Goal: Information Seeking & Learning: Check status

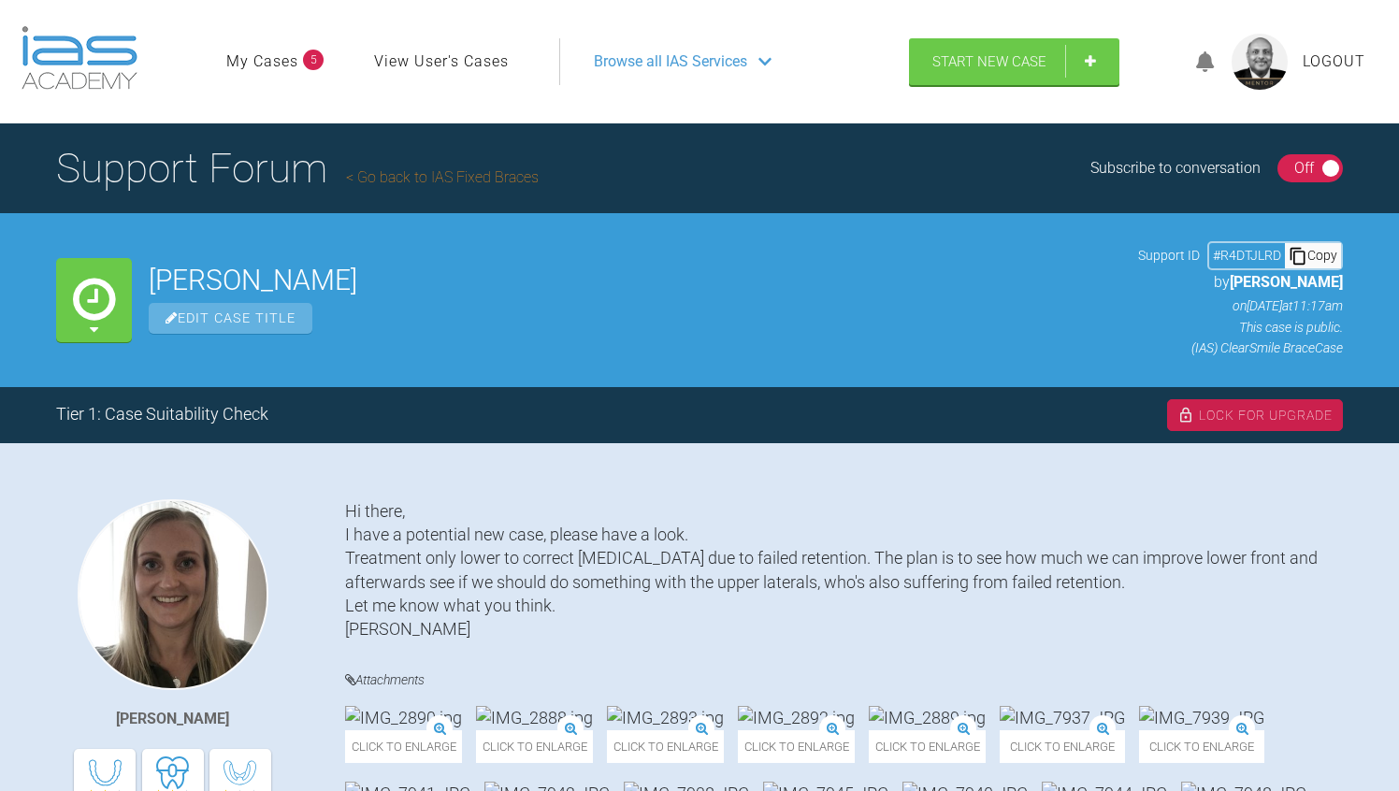
click at [416, 66] on link "View User's Cases" at bounding box center [441, 62] width 135 height 24
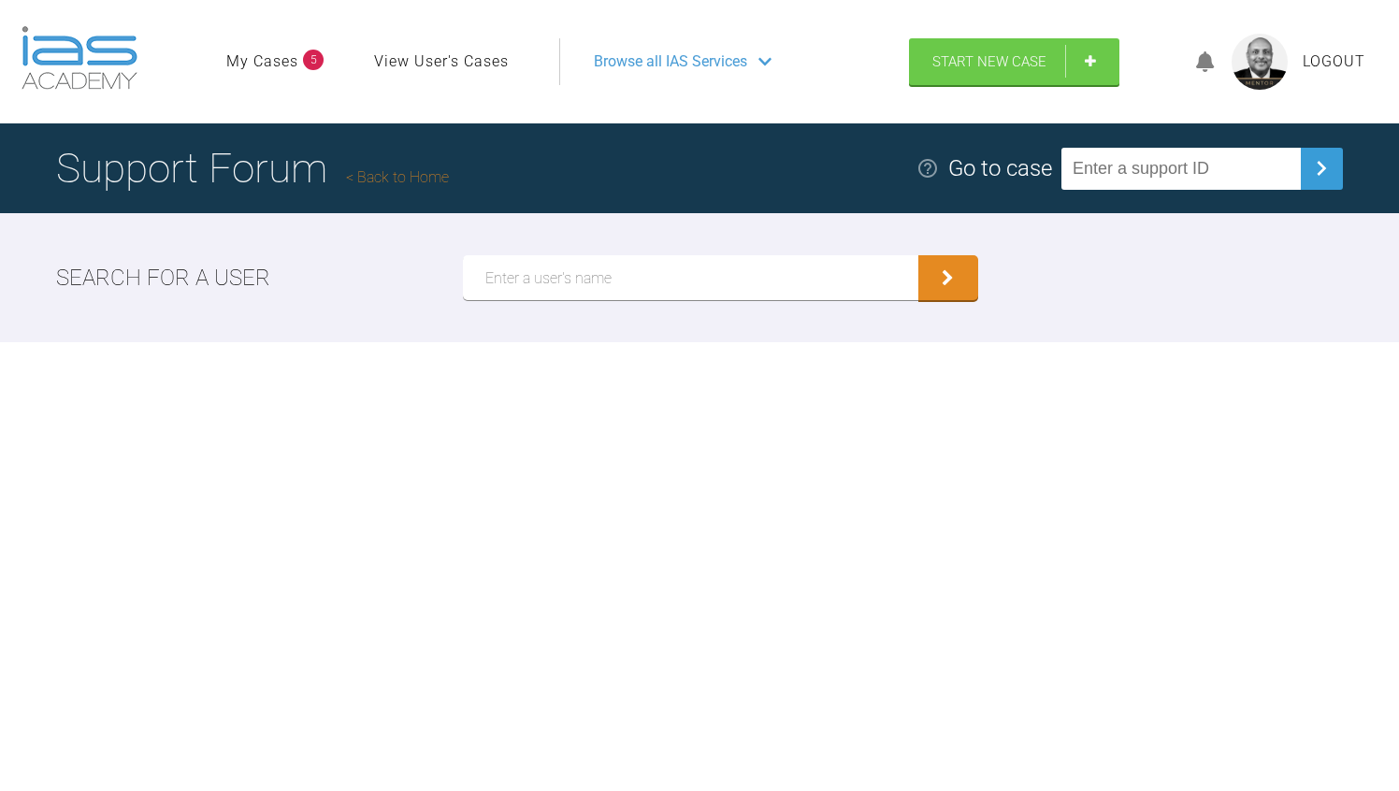
click at [534, 274] on input "text" at bounding box center [690, 277] width 455 height 45
click at [957, 280] on button "submit" at bounding box center [948, 279] width 60 height 45
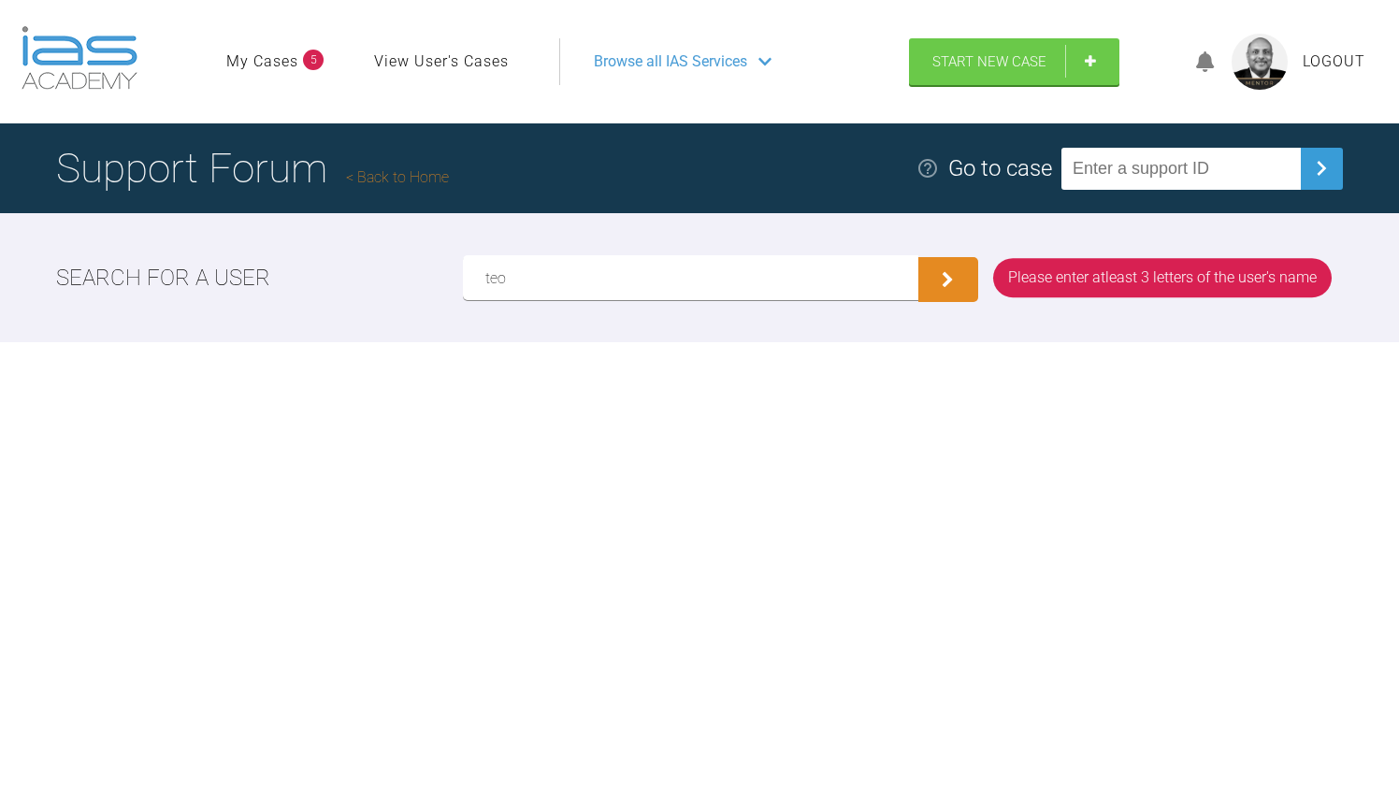
click at [942, 282] on icon "submit" at bounding box center [948, 280] width 12 height 17
click at [516, 286] on input "teo" at bounding box center [690, 277] width 455 height 45
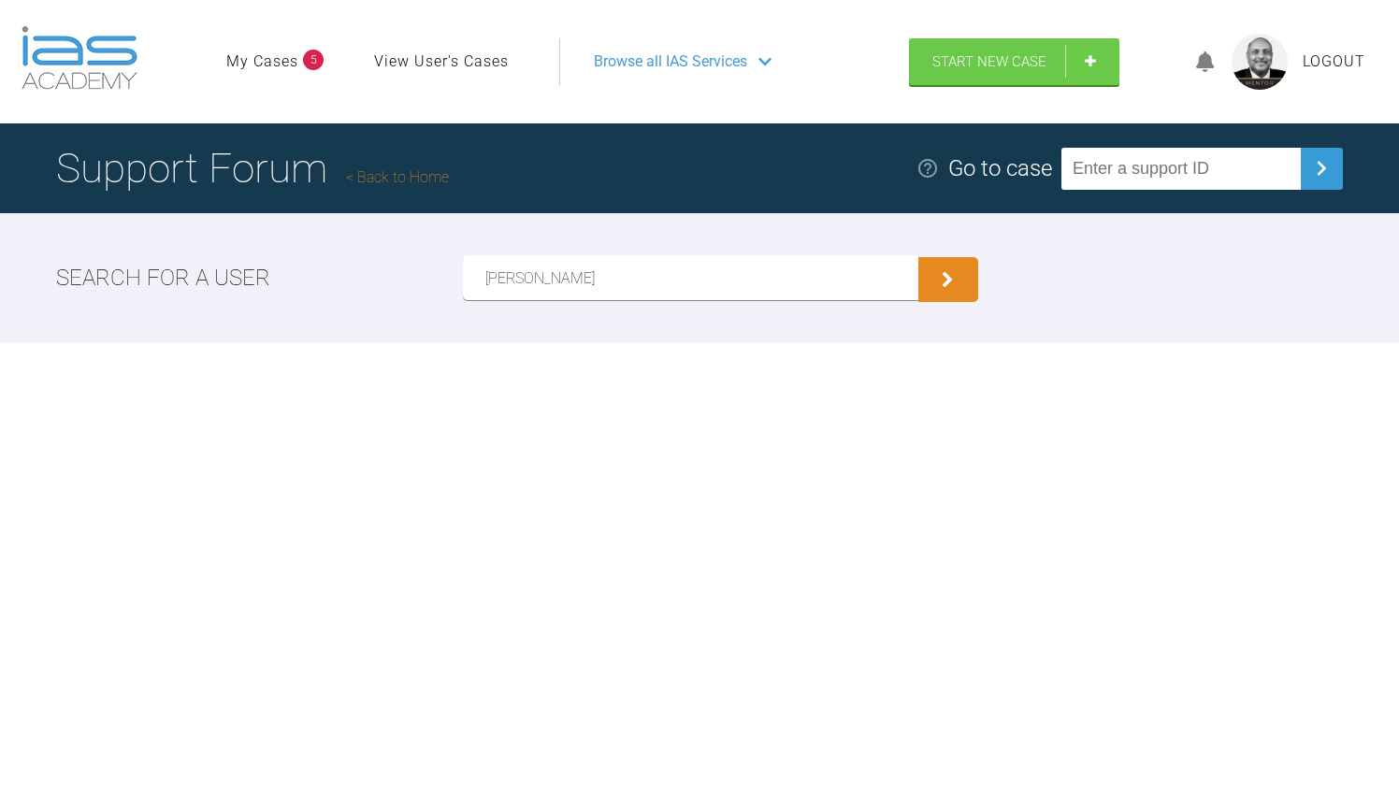
type input "[PERSON_NAME]"
click at [933, 279] on button "submit" at bounding box center [948, 279] width 60 height 45
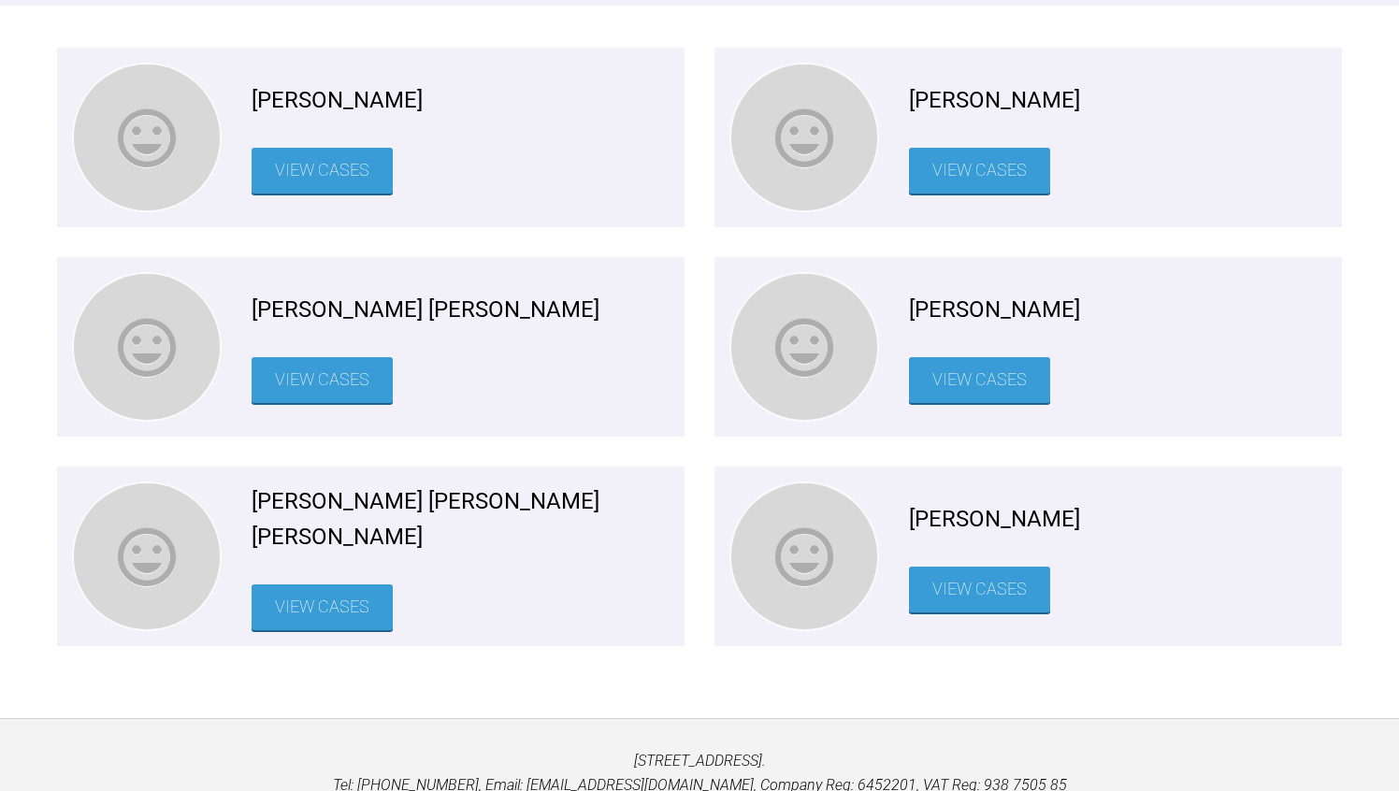
scroll to position [374, 0]
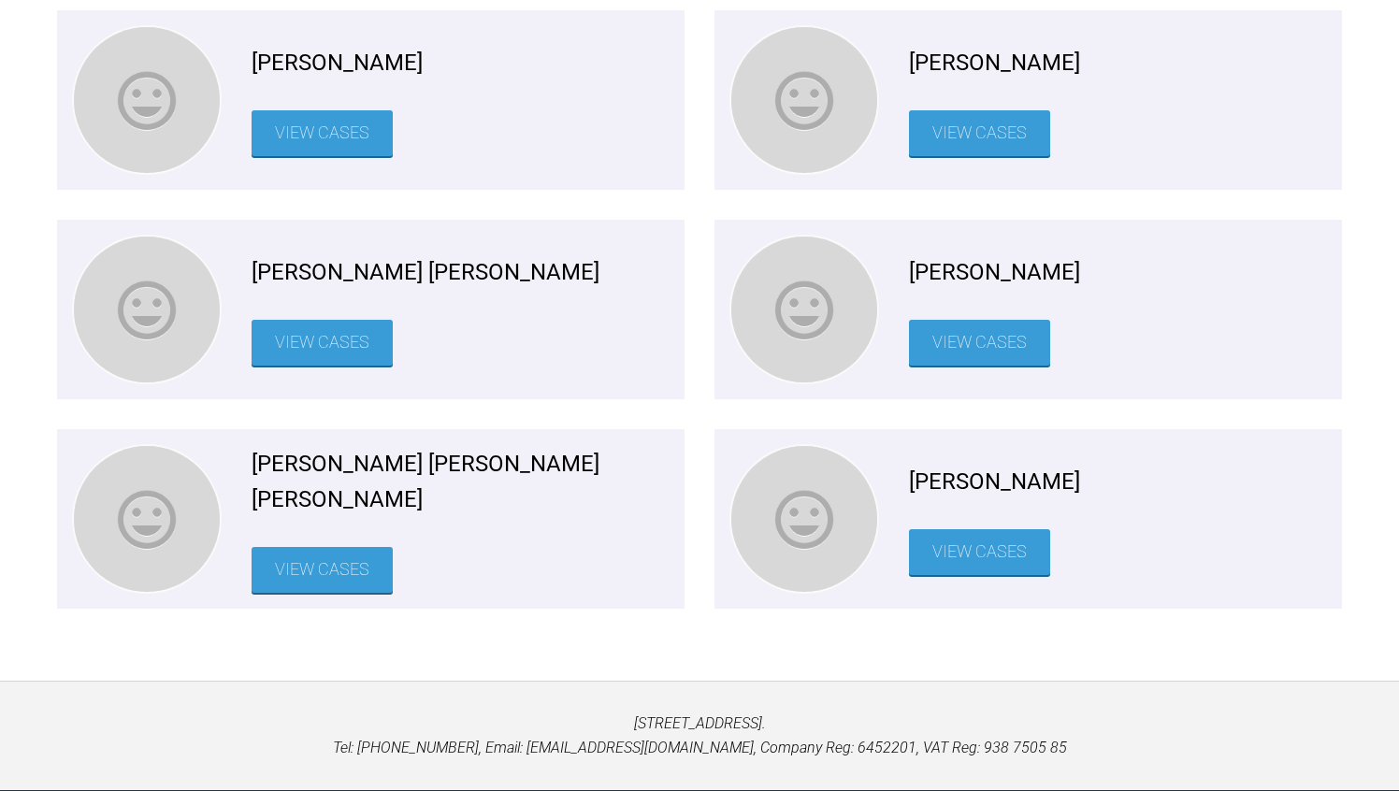
click at [336, 553] on link "View Cases" at bounding box center [322, 570] width 141 height 46
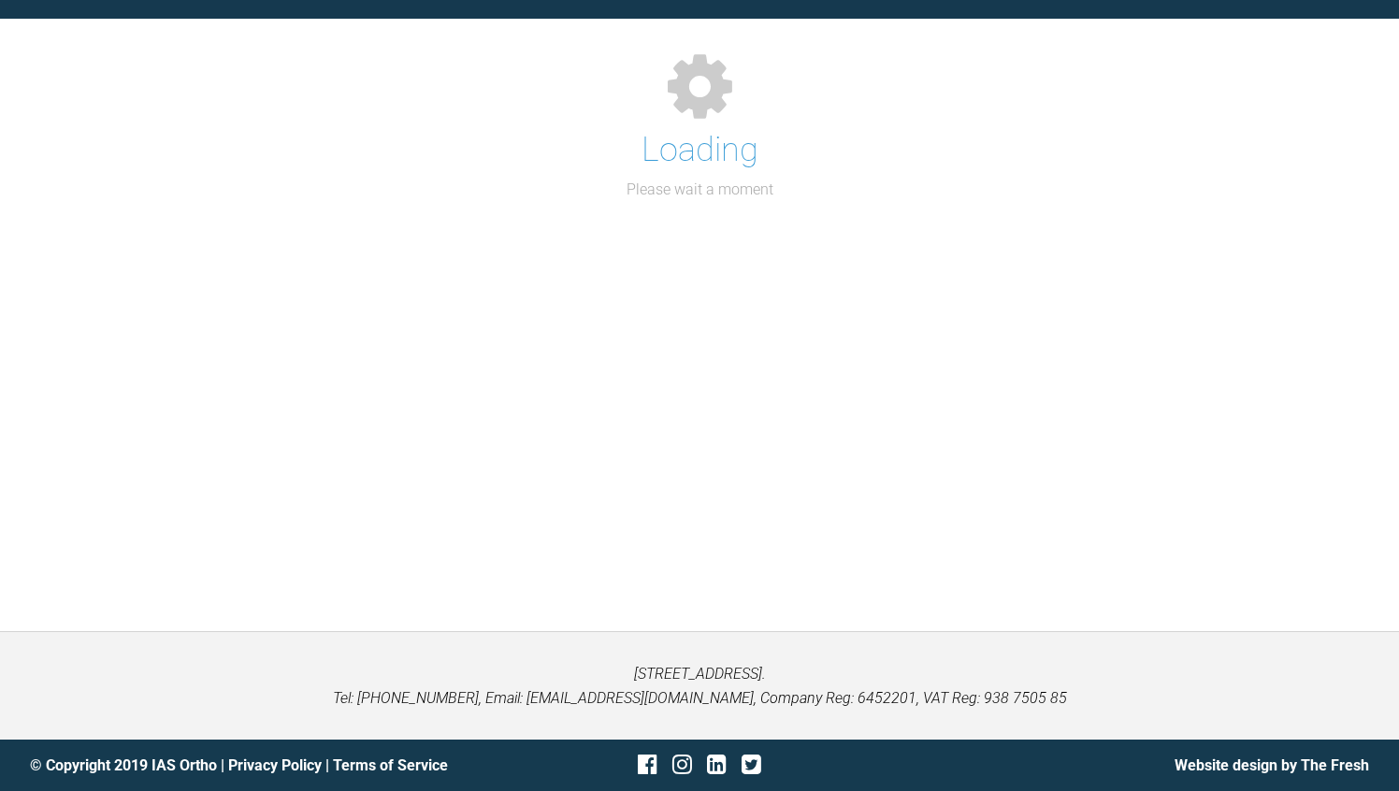
scroll to position [194, 0]
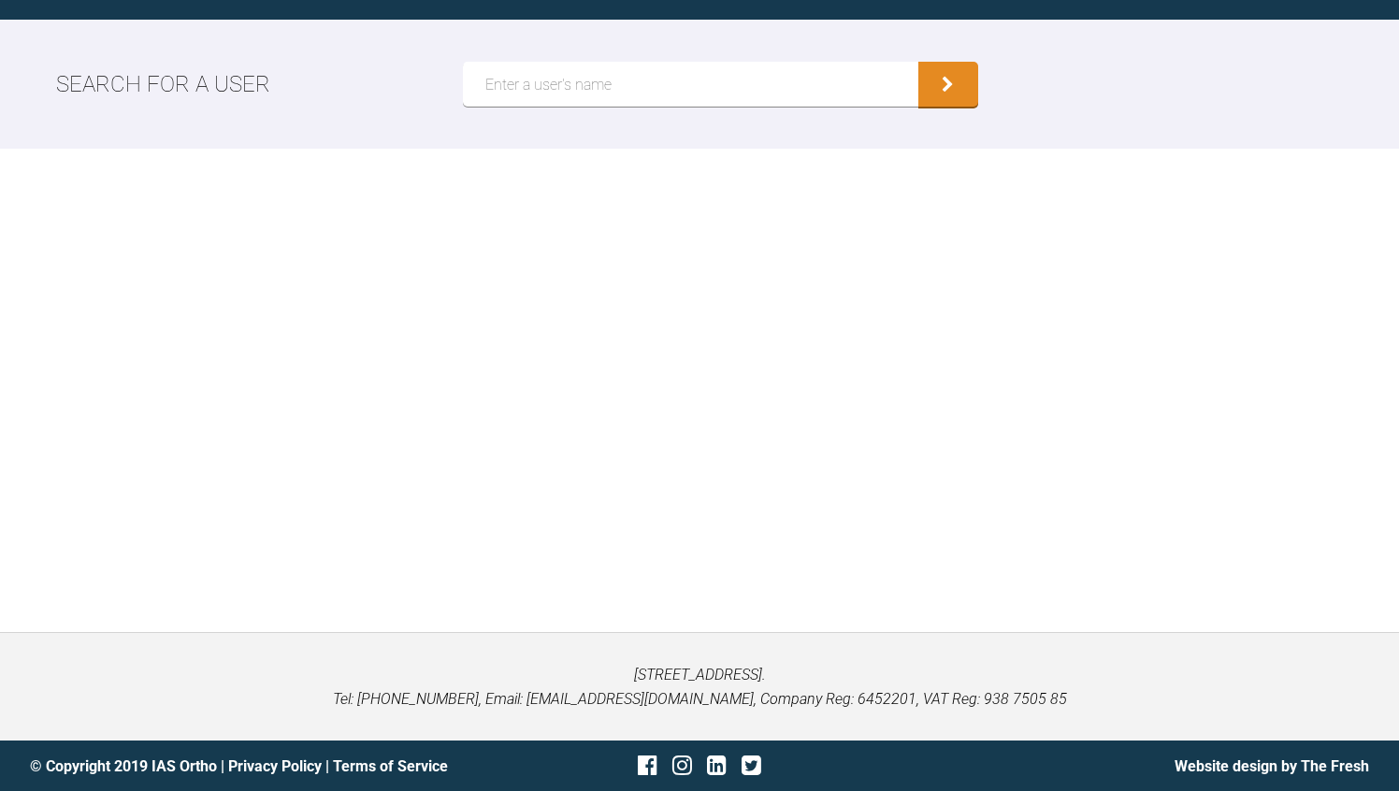
click at [638, 84] on input "text" at bounding box center [690, 84] width 455 height 45
type input "[PERSON_NAME]"
click at [952, 79] on button "submit" at bounding box center [948, 86] width 60 height 45
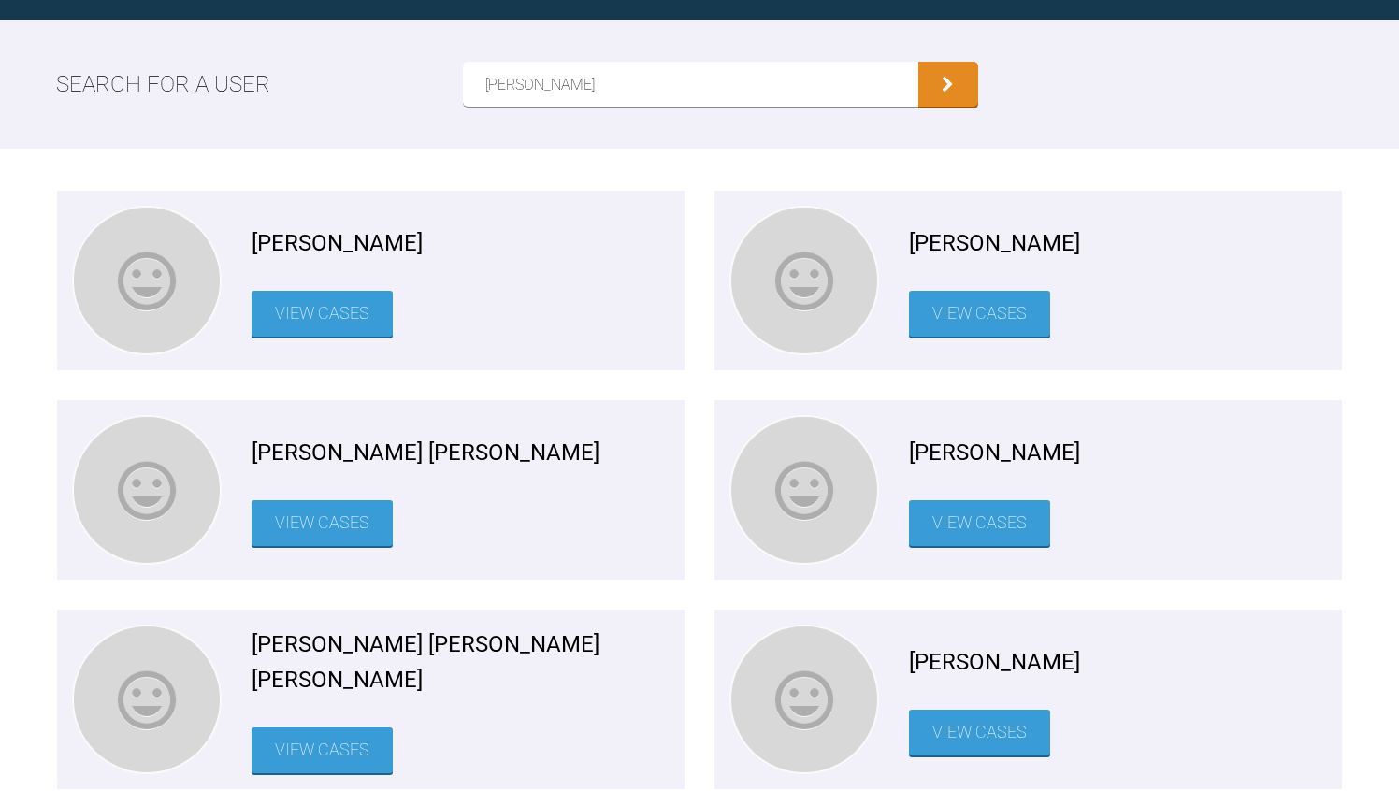
click at [1037, 296] on link "View Cases" at bounding box center [979, 314] width 141 height 46
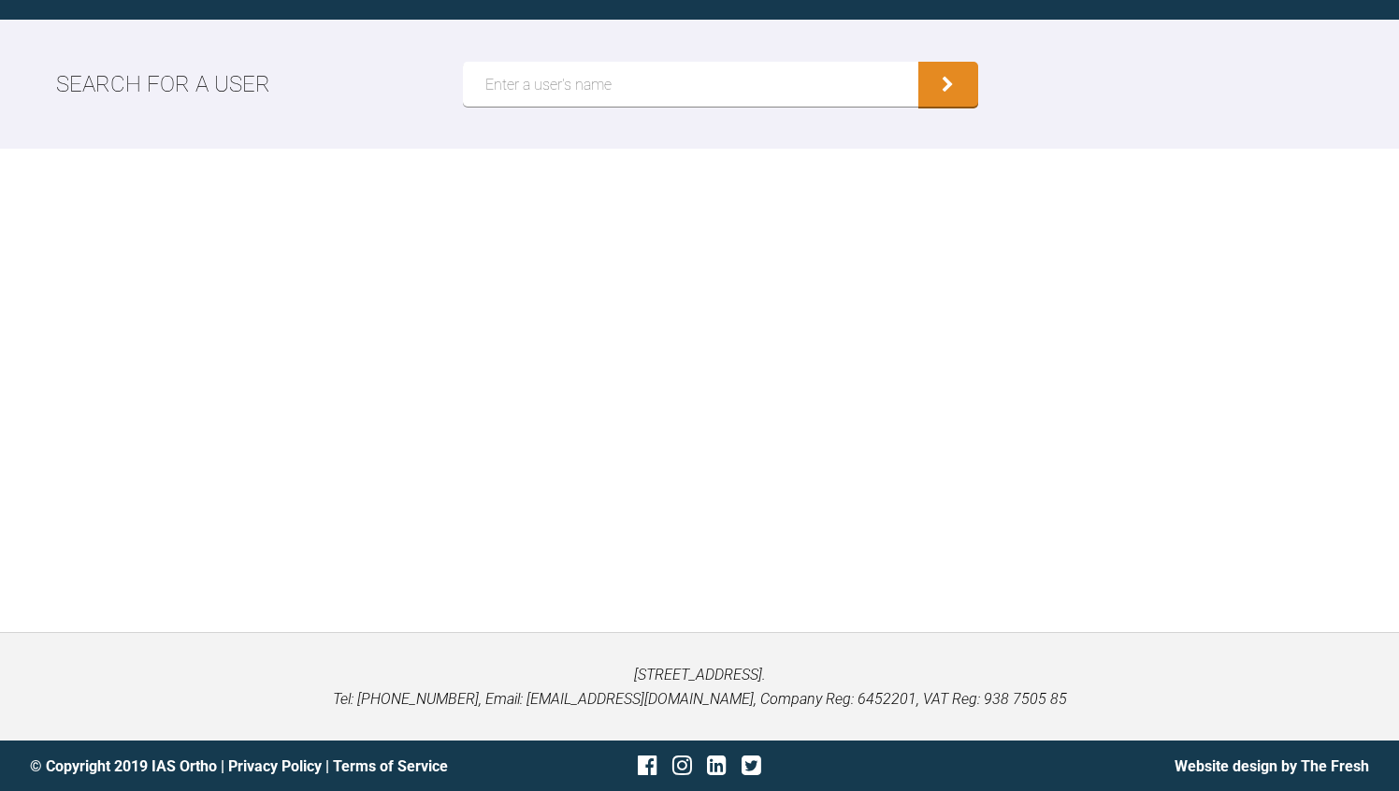
click at [611, 86] on input "text" at bounding box center [690, 84] width 455 height 45
type input "[PERSON_NAME]"
click at [968, 82] on button "submit" at bounding box center [948, 86] width 60 height 45
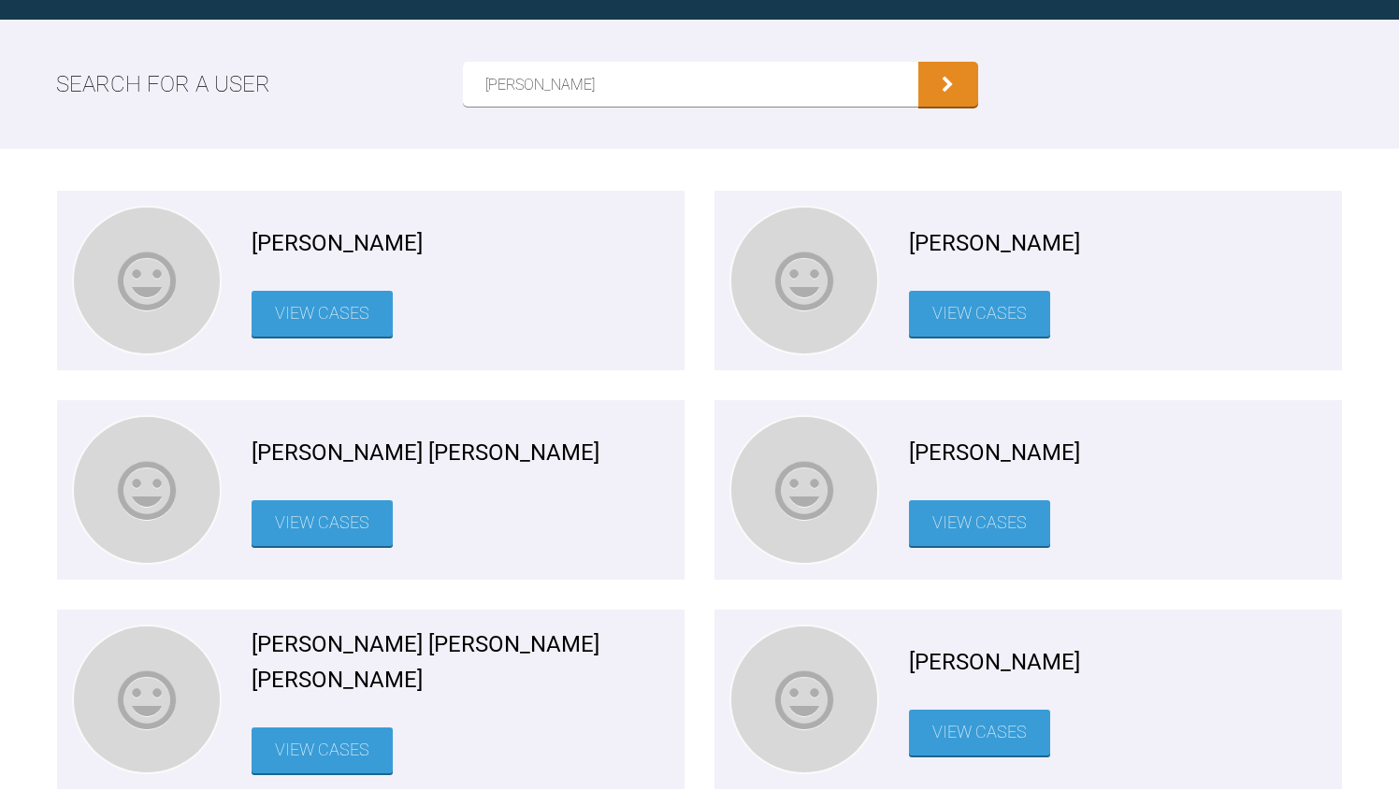
click at [975, 526] on link "View Cases" at bounding box center [979, 523] width 141 height 46
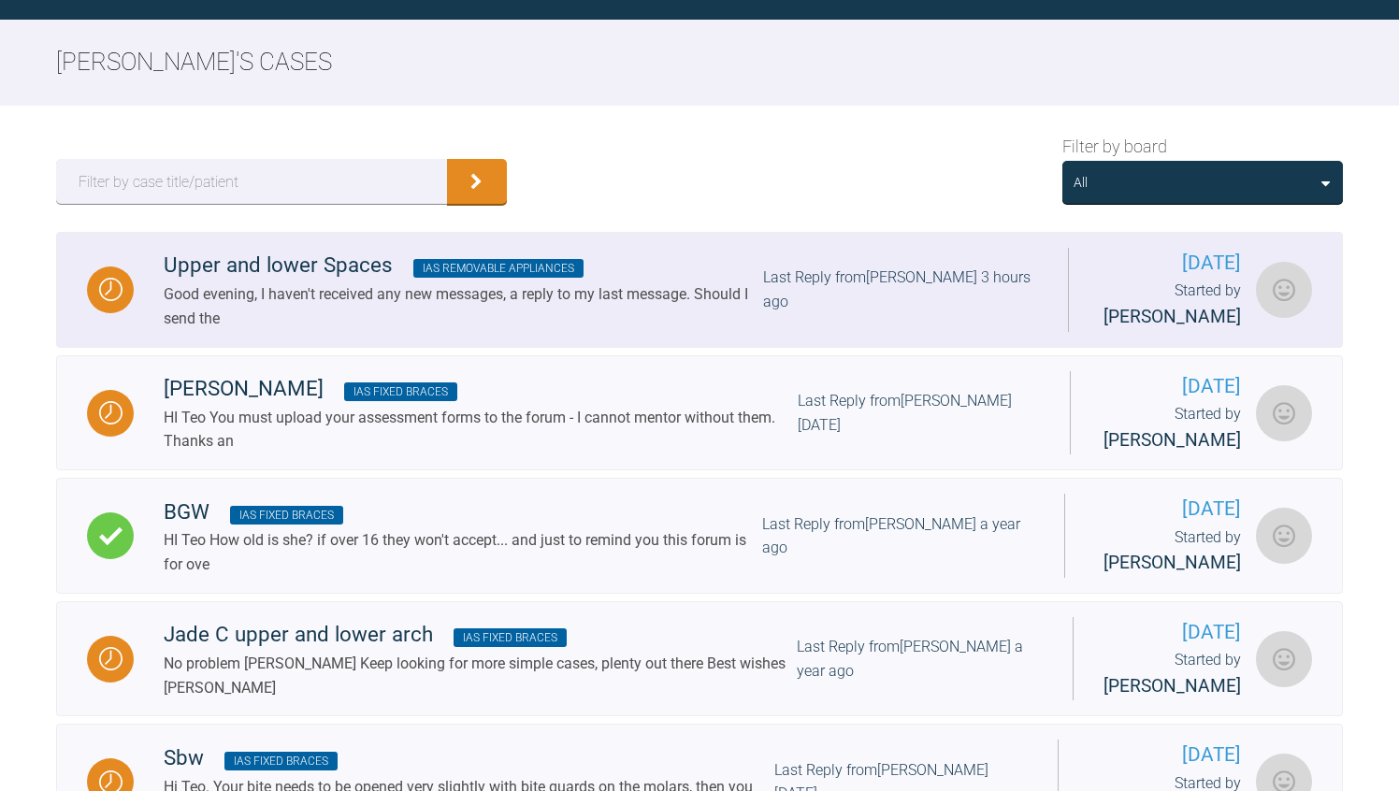
click at [445, 278] on span "IAS Removable Appliances" at bounding box center [498, 268] width 170 height 19
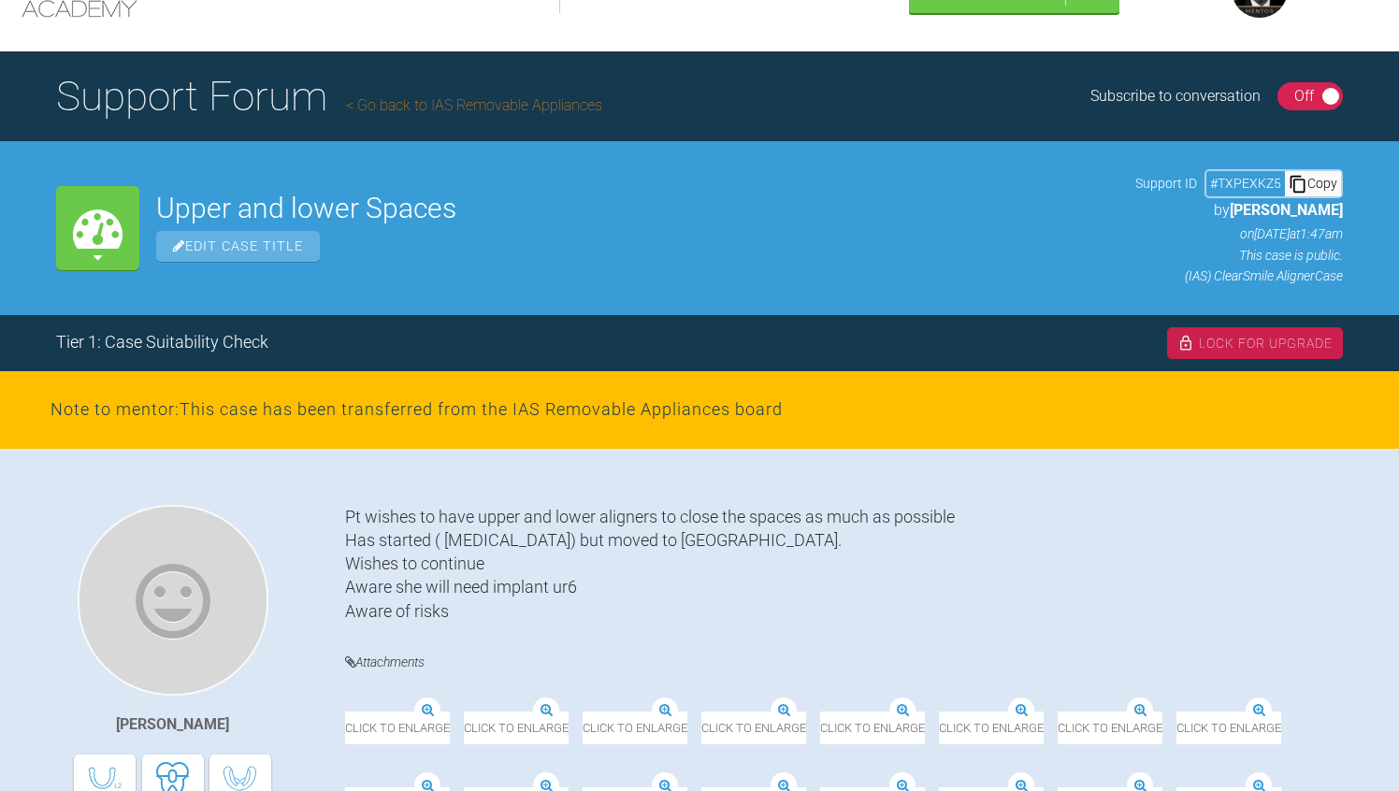
scroll to position [7, 0]
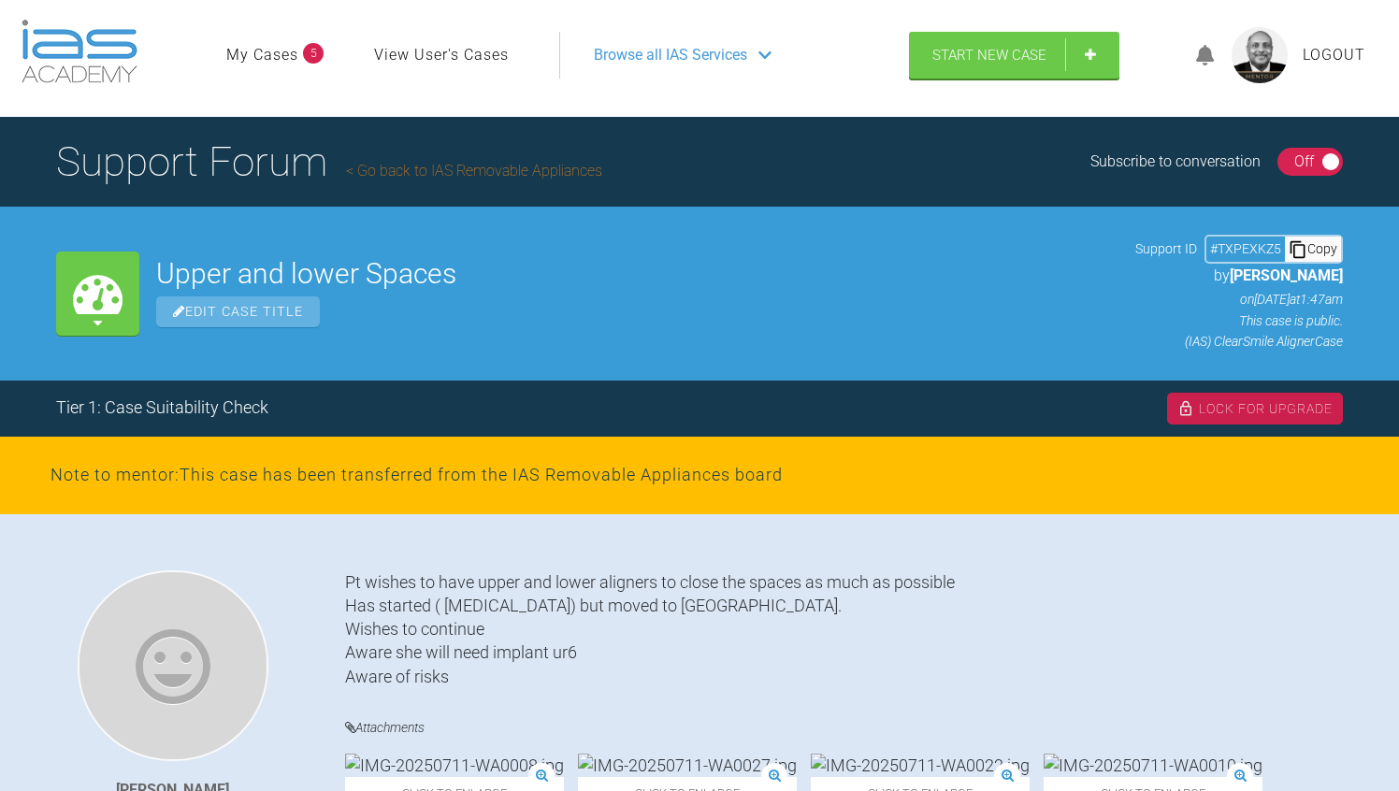
click at [1279, 166] on div "On Off" at bounding box center [1311, 162] width 66 height 28
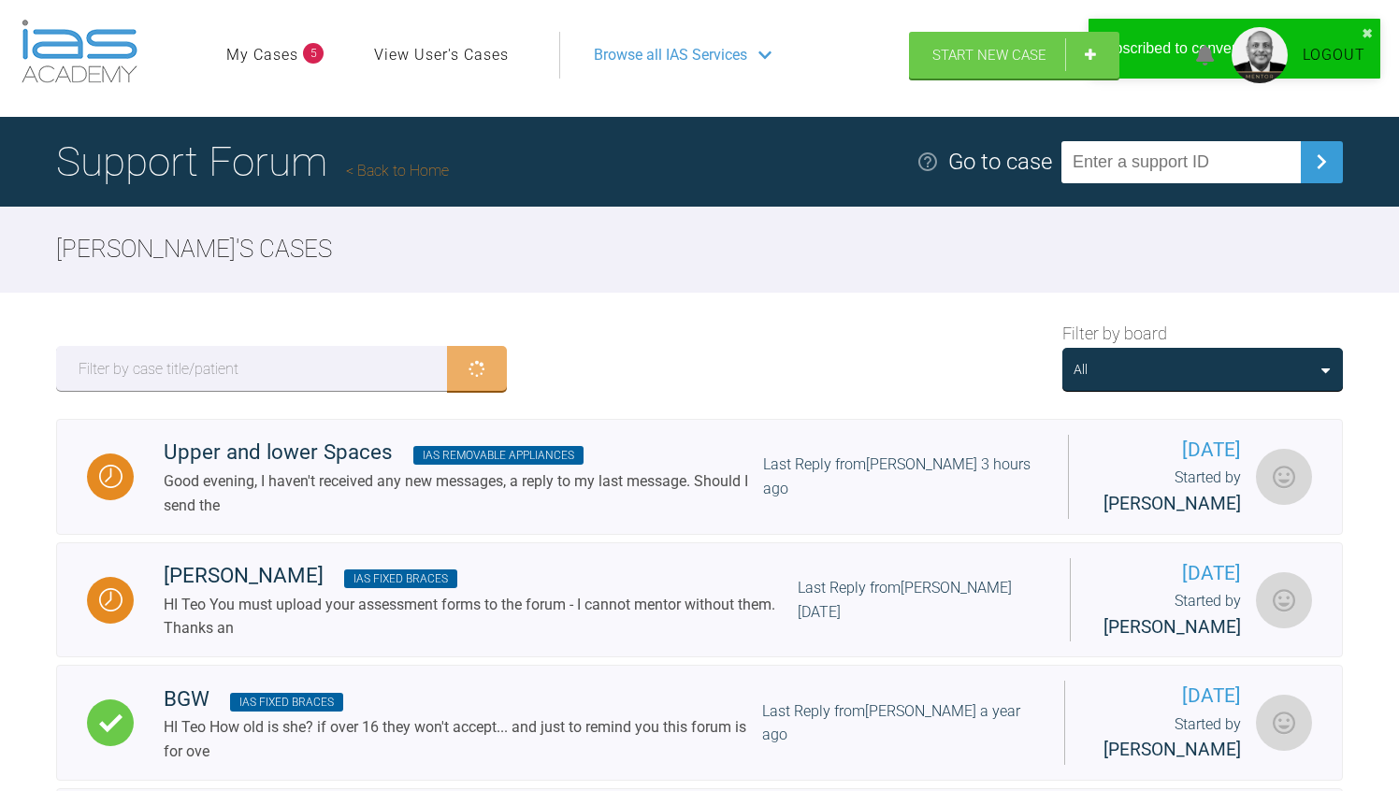
scroll to position [374, 0]
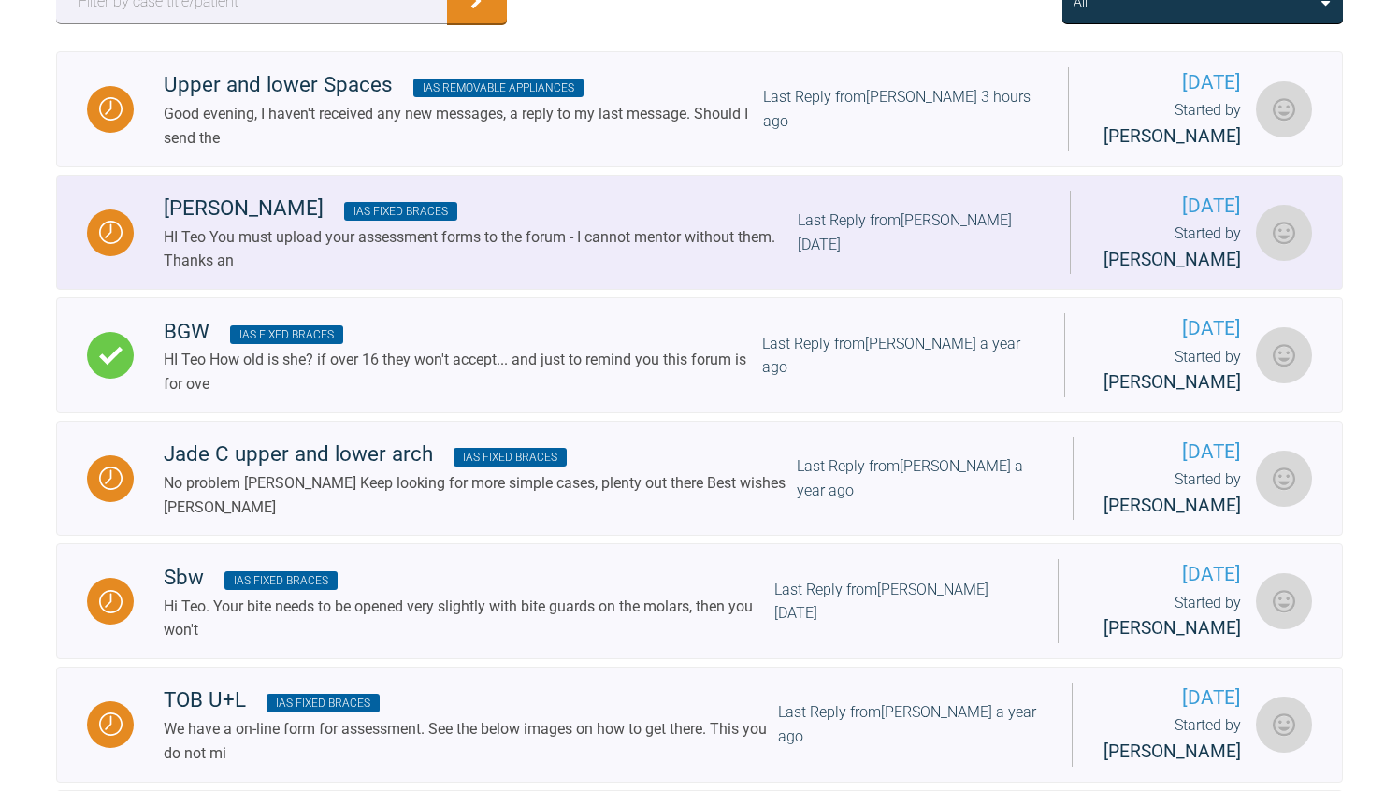
click at [457, 221] on span "IAS Fixed Braces" at bounding box center [400, 211] width 113 height 19
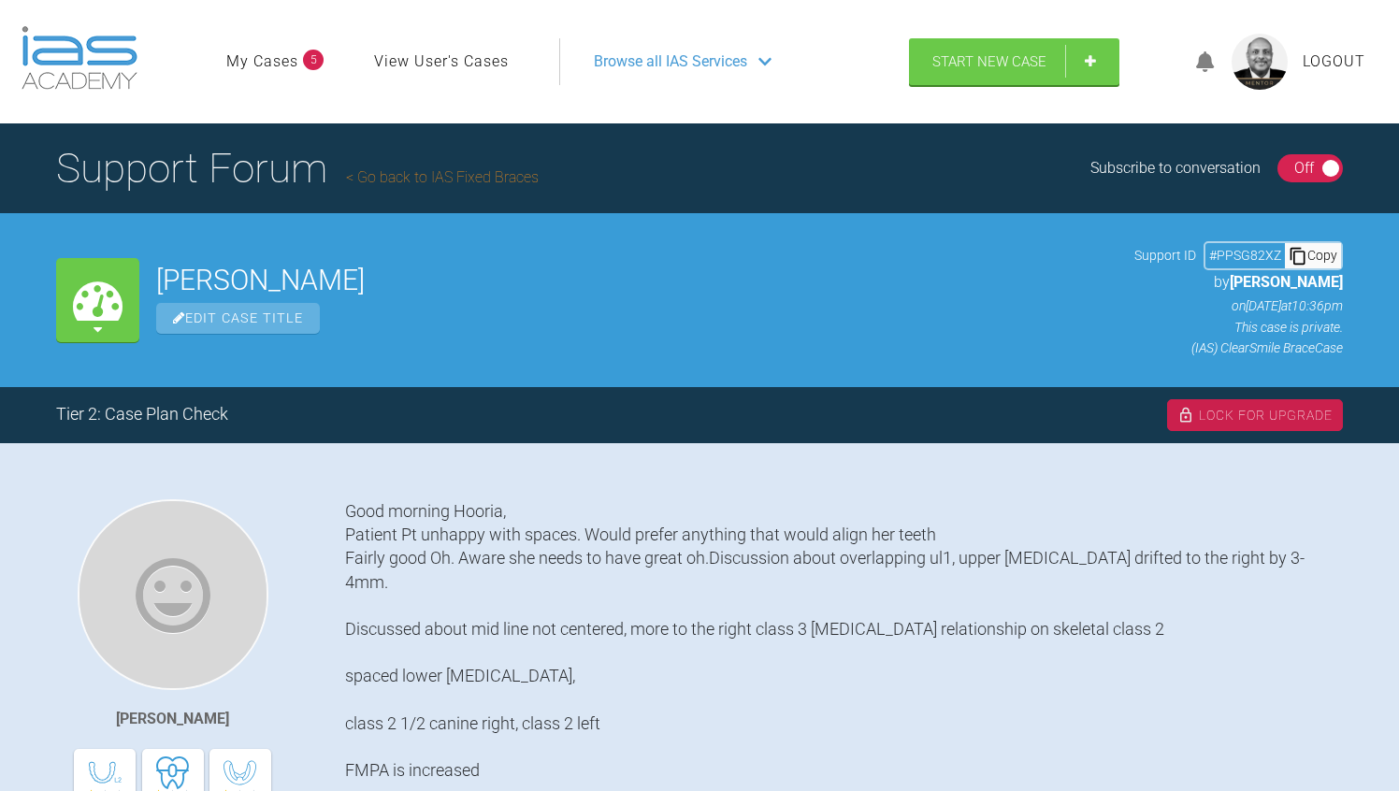
click at [1284, 167] on div "On Off" at bounding box center [1311, 168] width 66 height 28
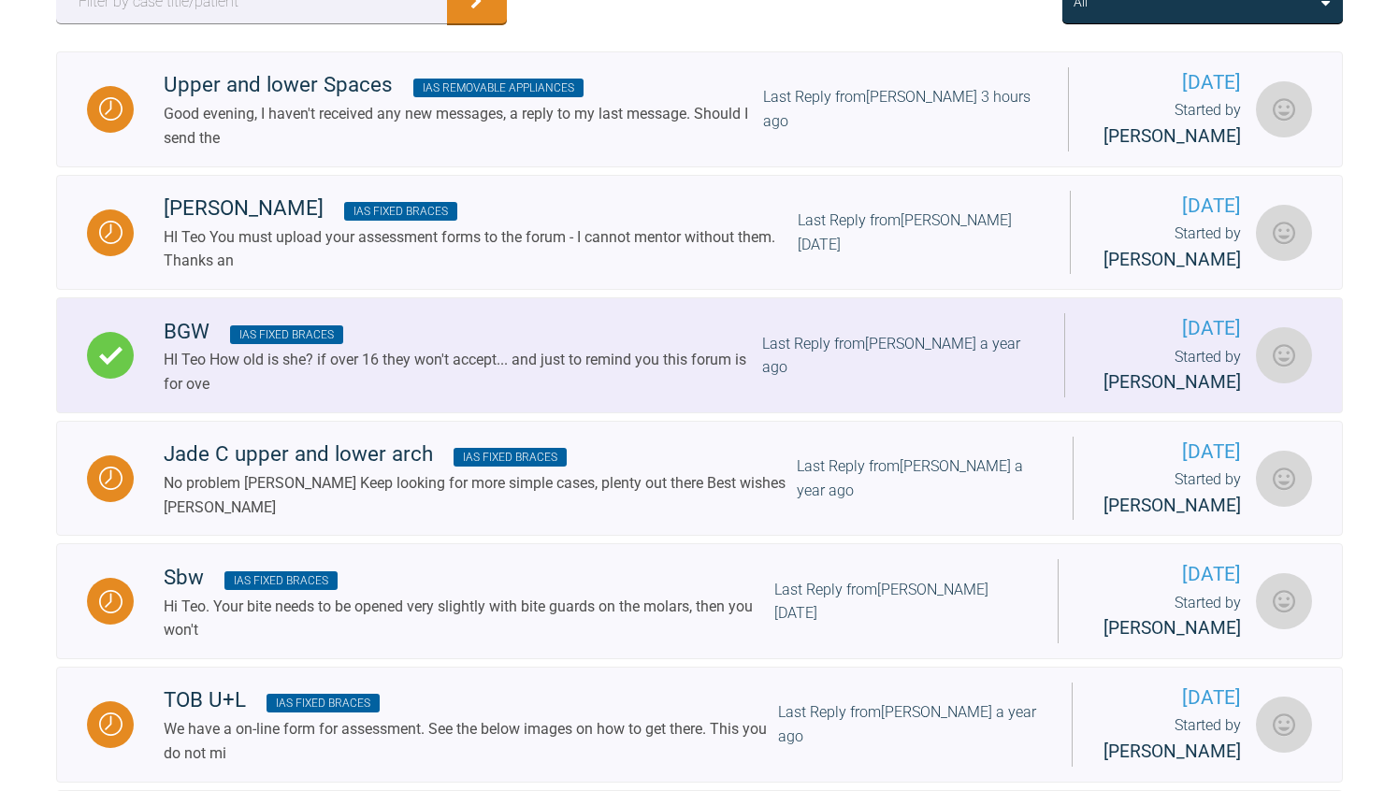
click at [304, 344] on span "IAS Fixed Braces" at bounding box center [286, 334] width 113 height 19
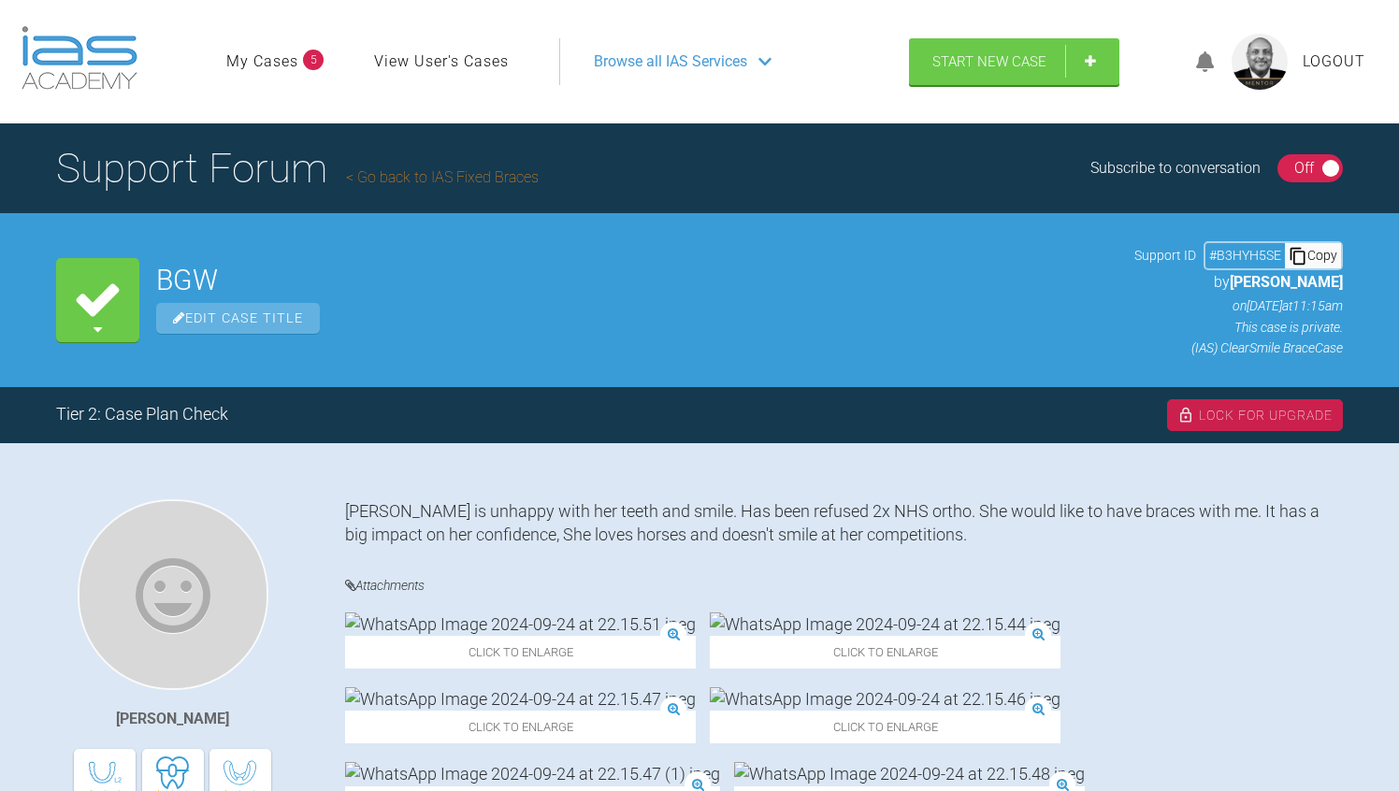
click at [1284, 166] on div "On Off" at bounding box center [1311, 168] width 66 height 28
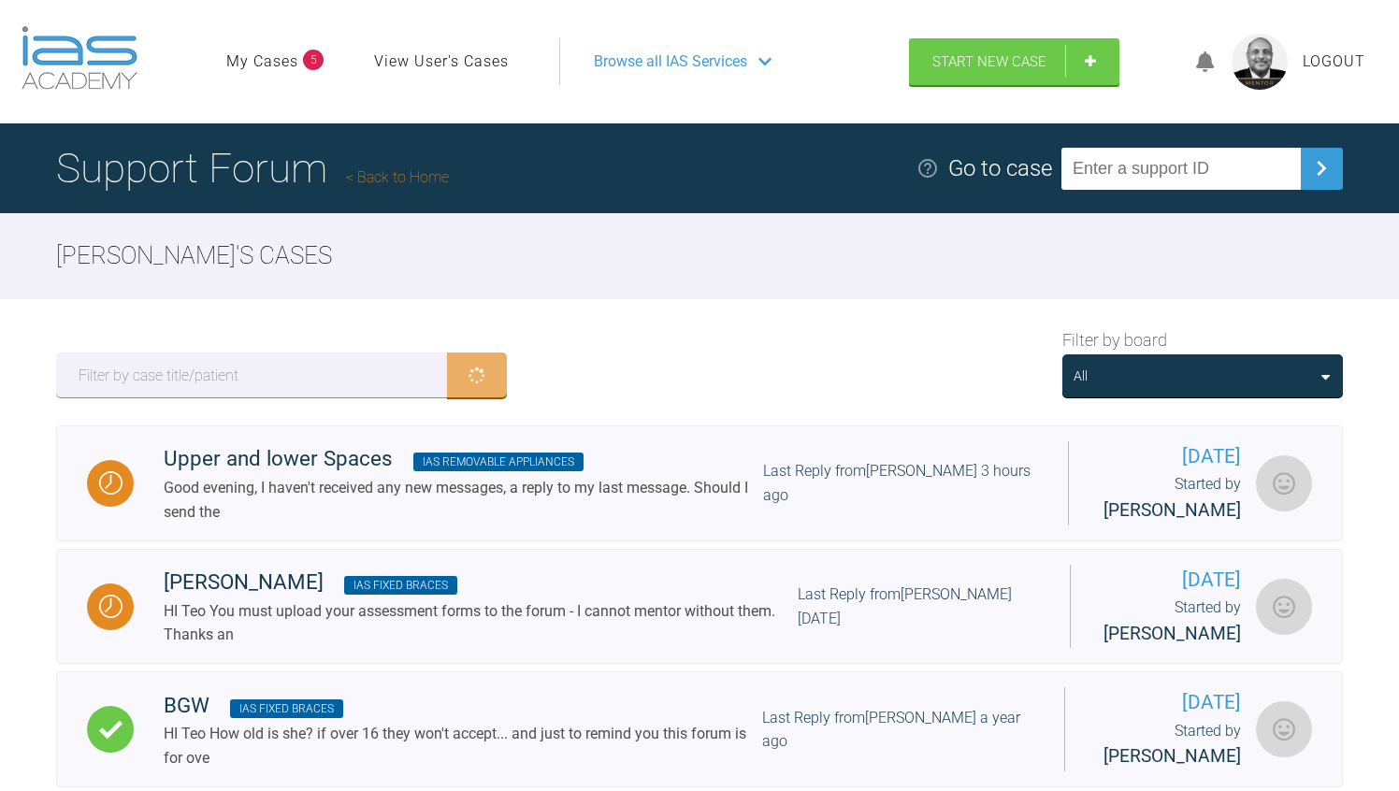
scroll to position [374, 0]
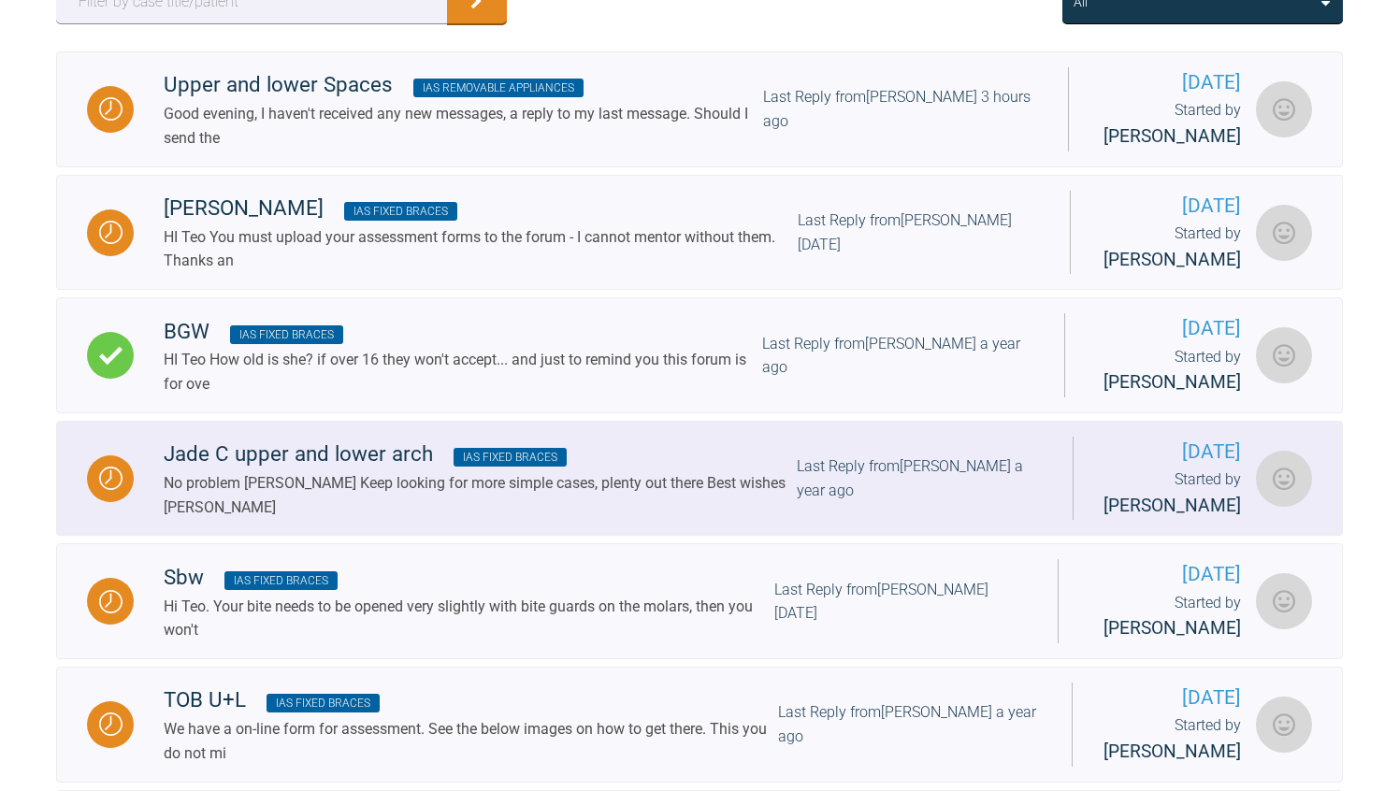
click at [505, 467] on span "IAS Fixed Braces" at bounding box center [510, 457] width 113 height 19
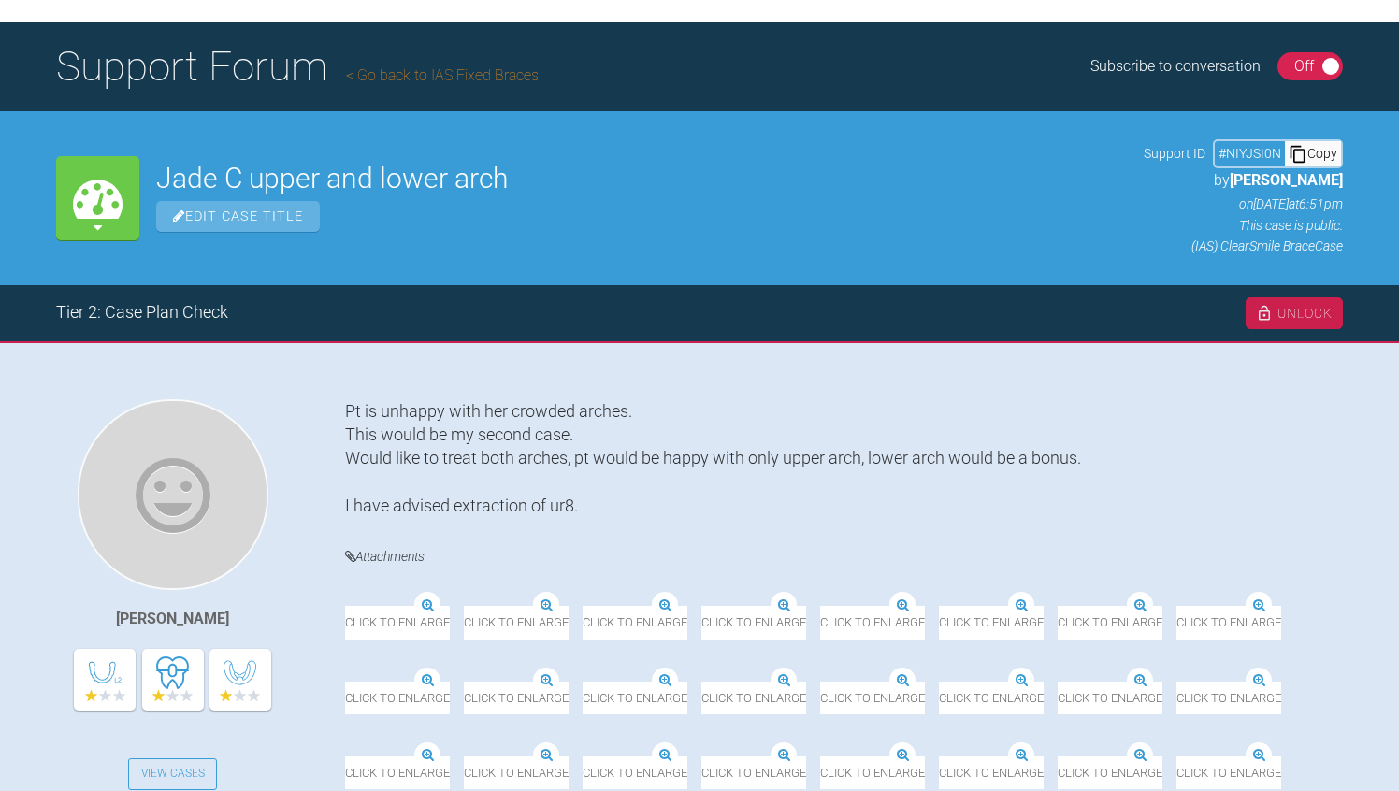
scroll to position [75, 0]
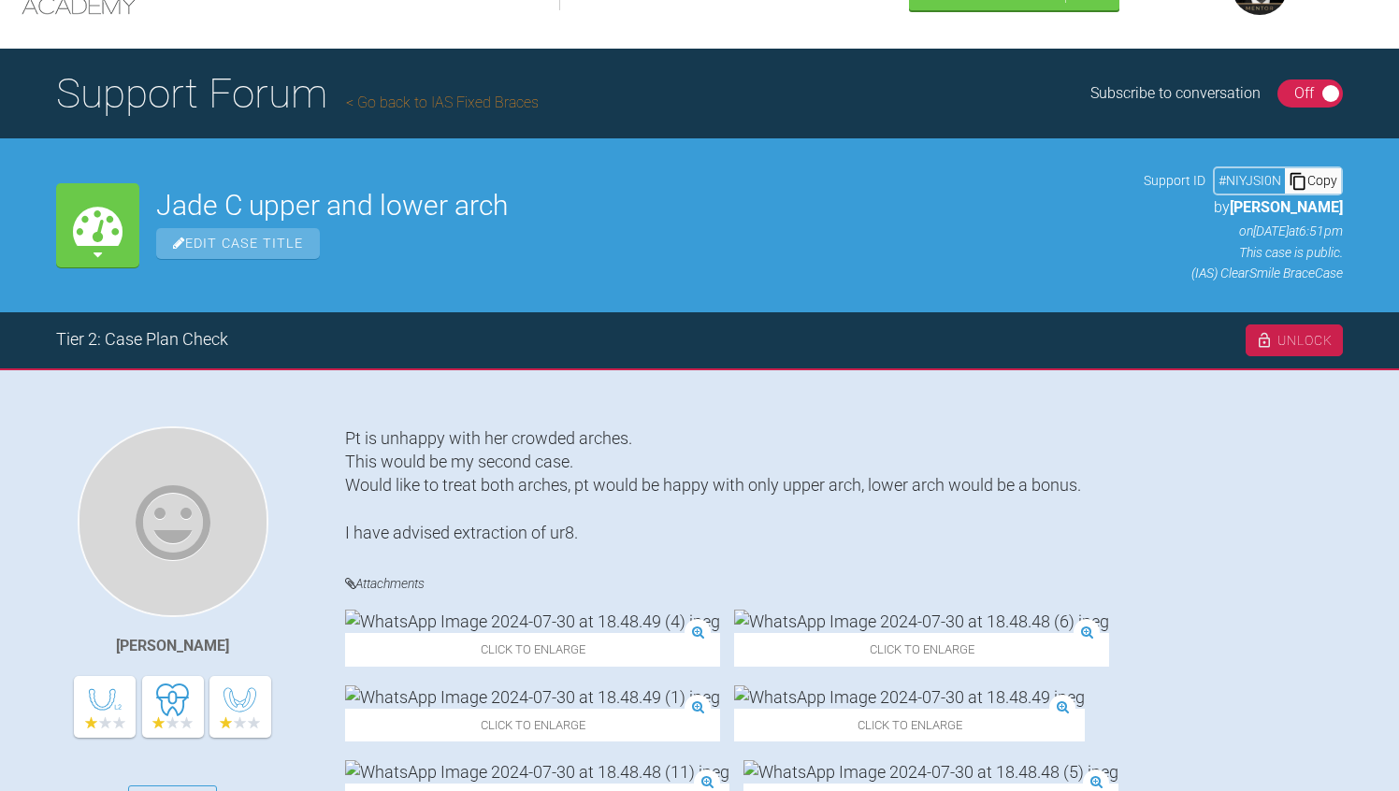
click at [1288, 89] on div "On Off" at bounding box center [1311, 93] width 66 height 28
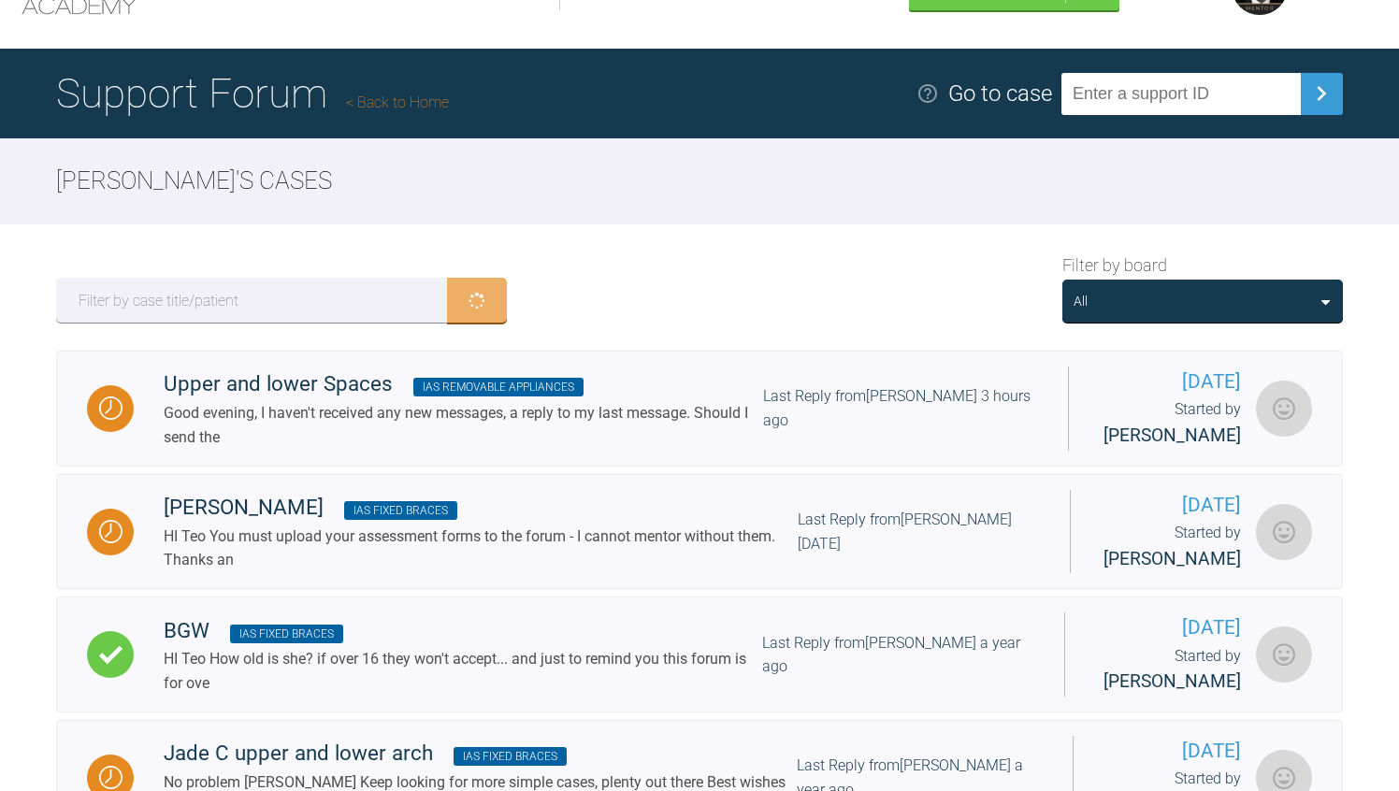
scroll to position [374, 0]
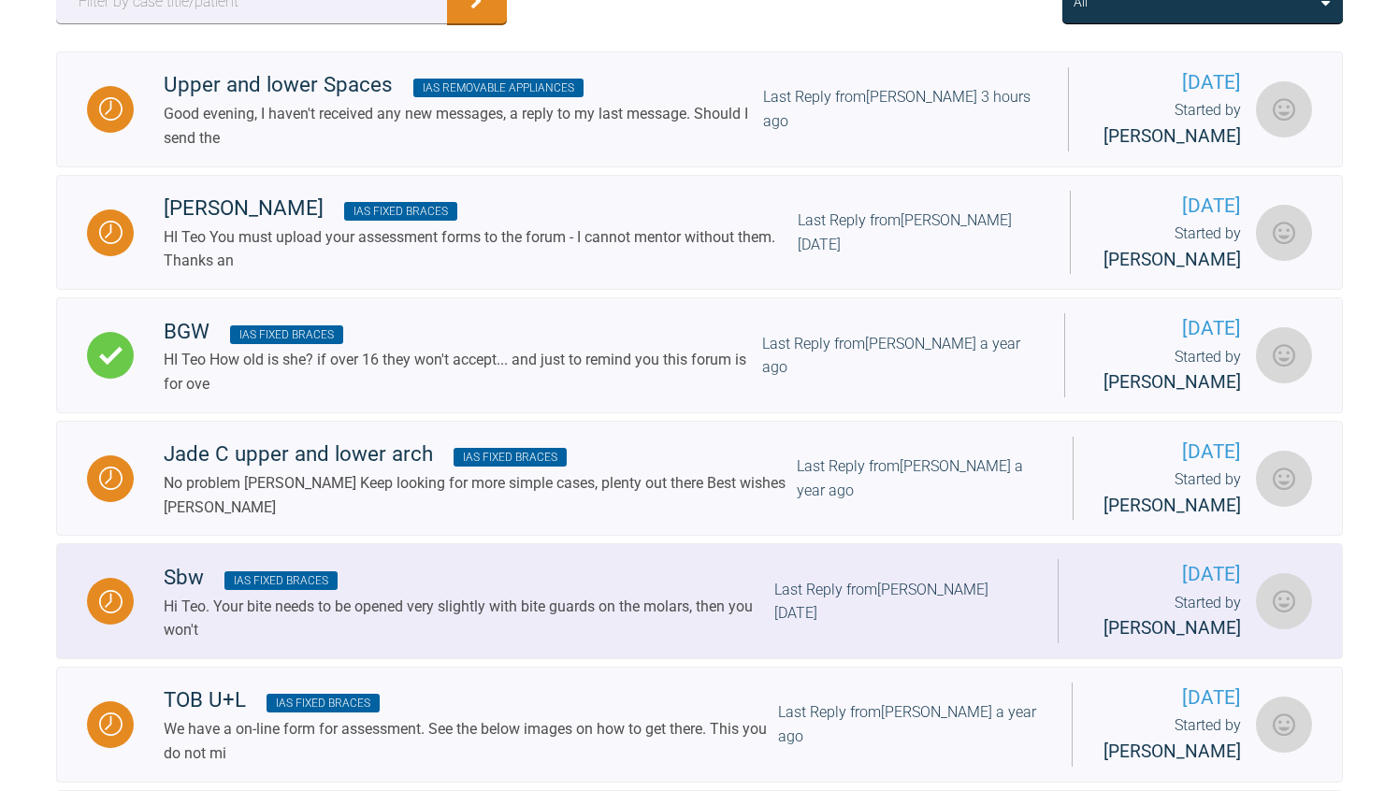
click at [267, 590] on span "IAS Fixed Braces" at bounding box center [280, 580] width 113 height 19
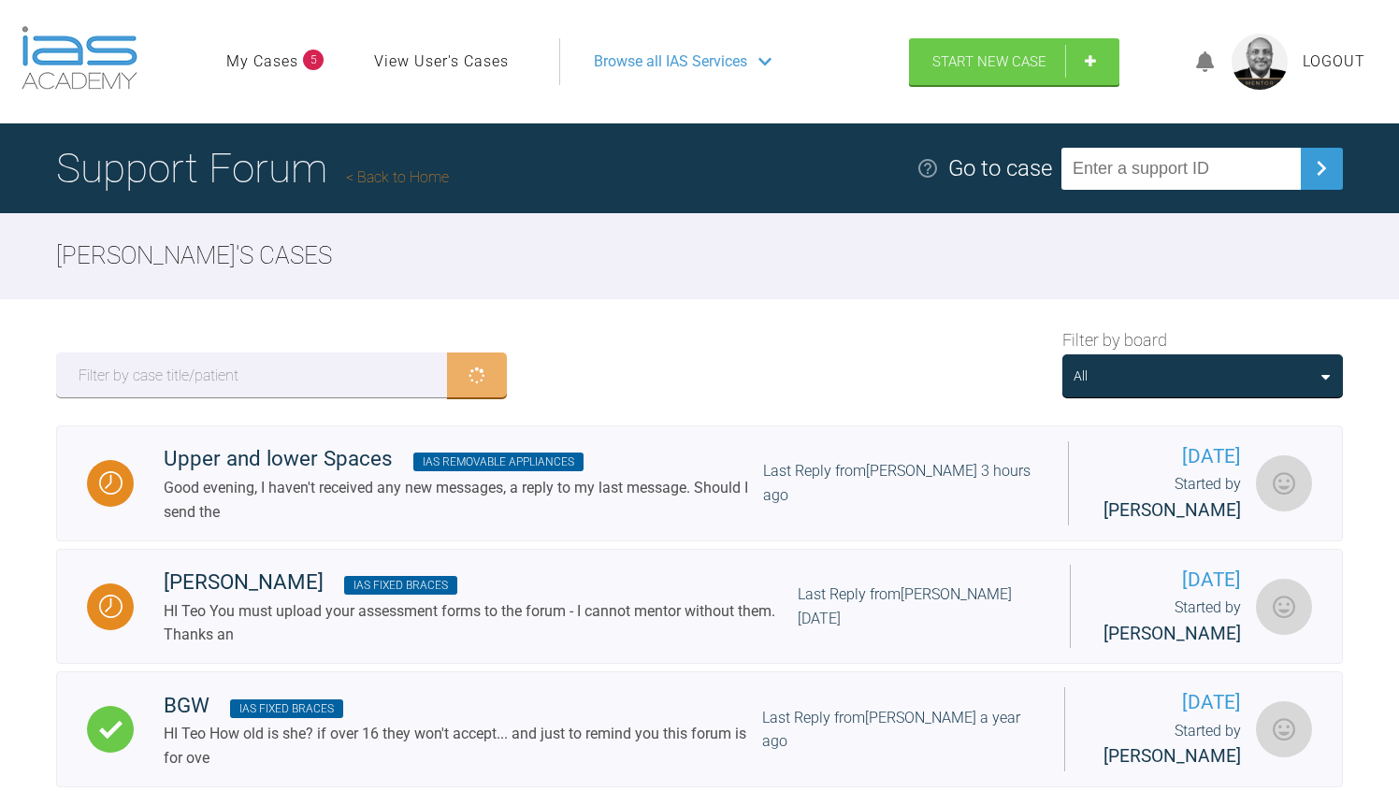
scroll to position [374, 0]
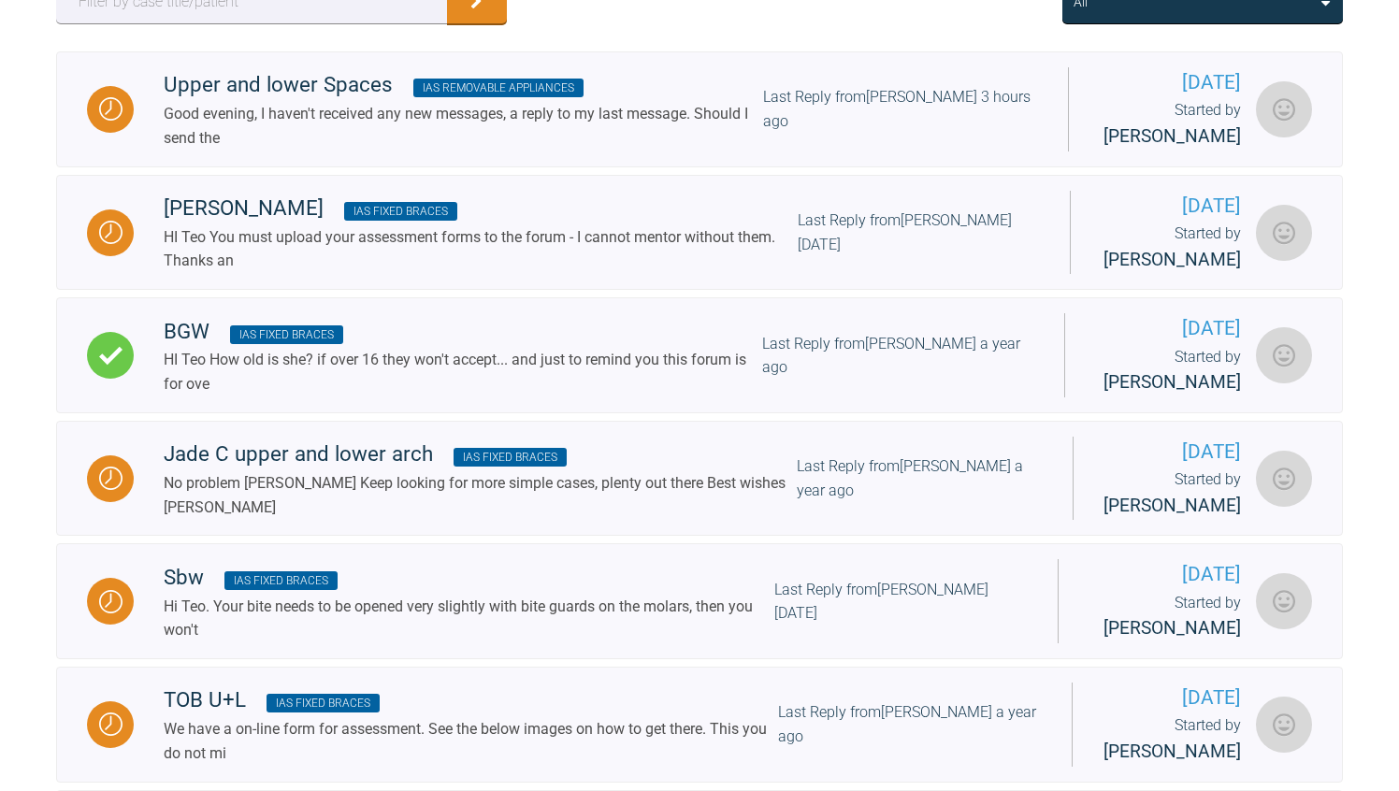
click at [25, 660] on div "Upper and lower Spaces IAS Removable Appliances Good evening, I haven't receive…" at bounding box center [699, 539] width 1399 height 977
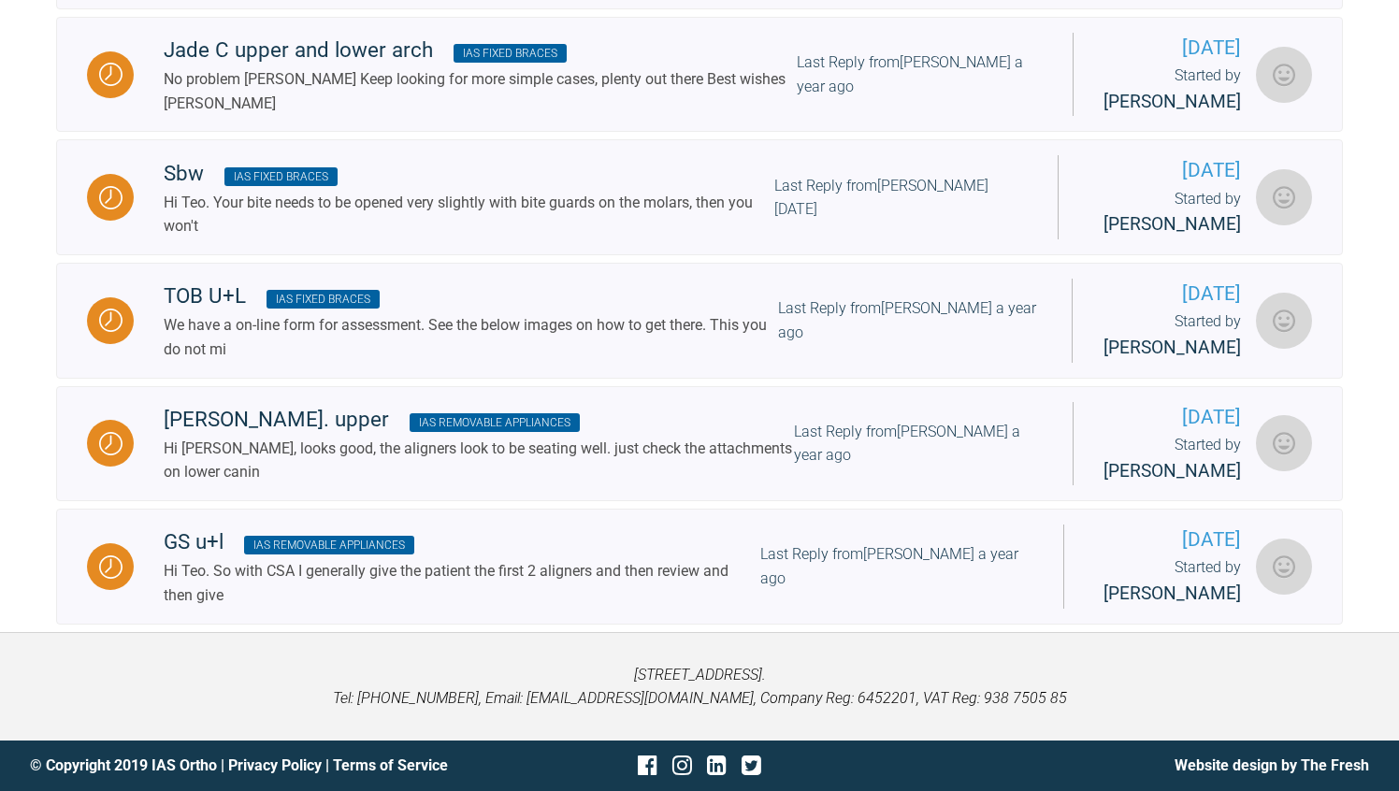
scroll to position [888, 0]
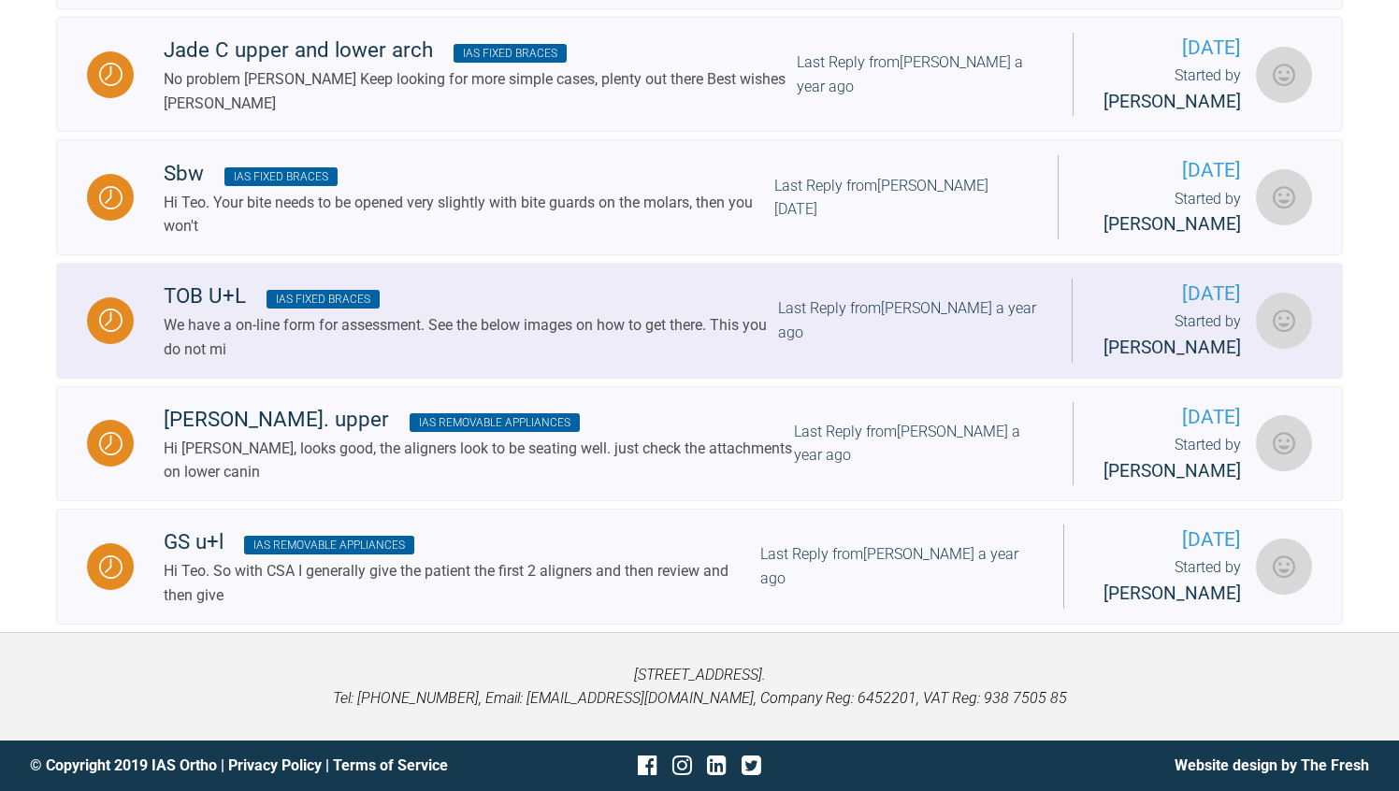
click at [360, 290] on span "IAS Fixed Braces" at bounding box center [323, 299] width 113 height 19
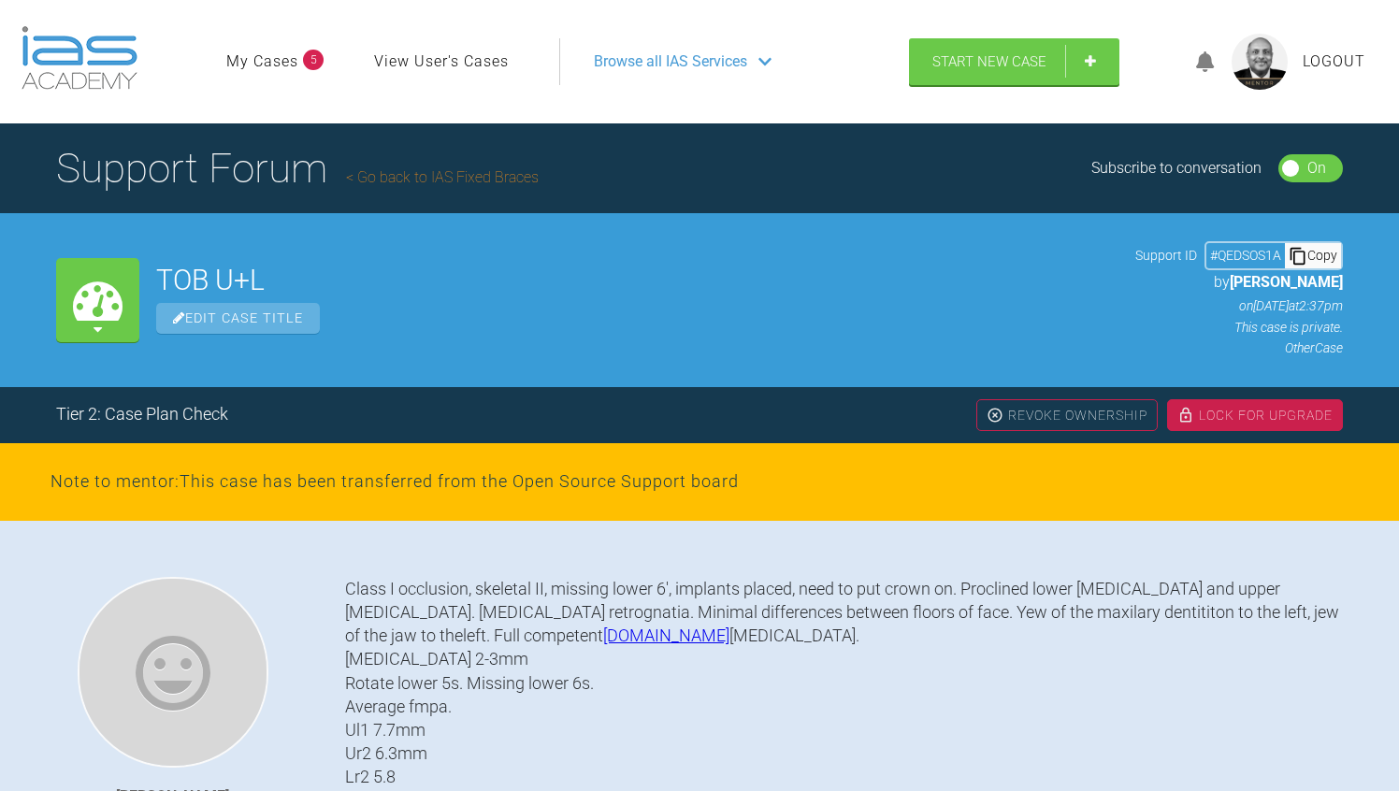
scroll to position [888, 0]
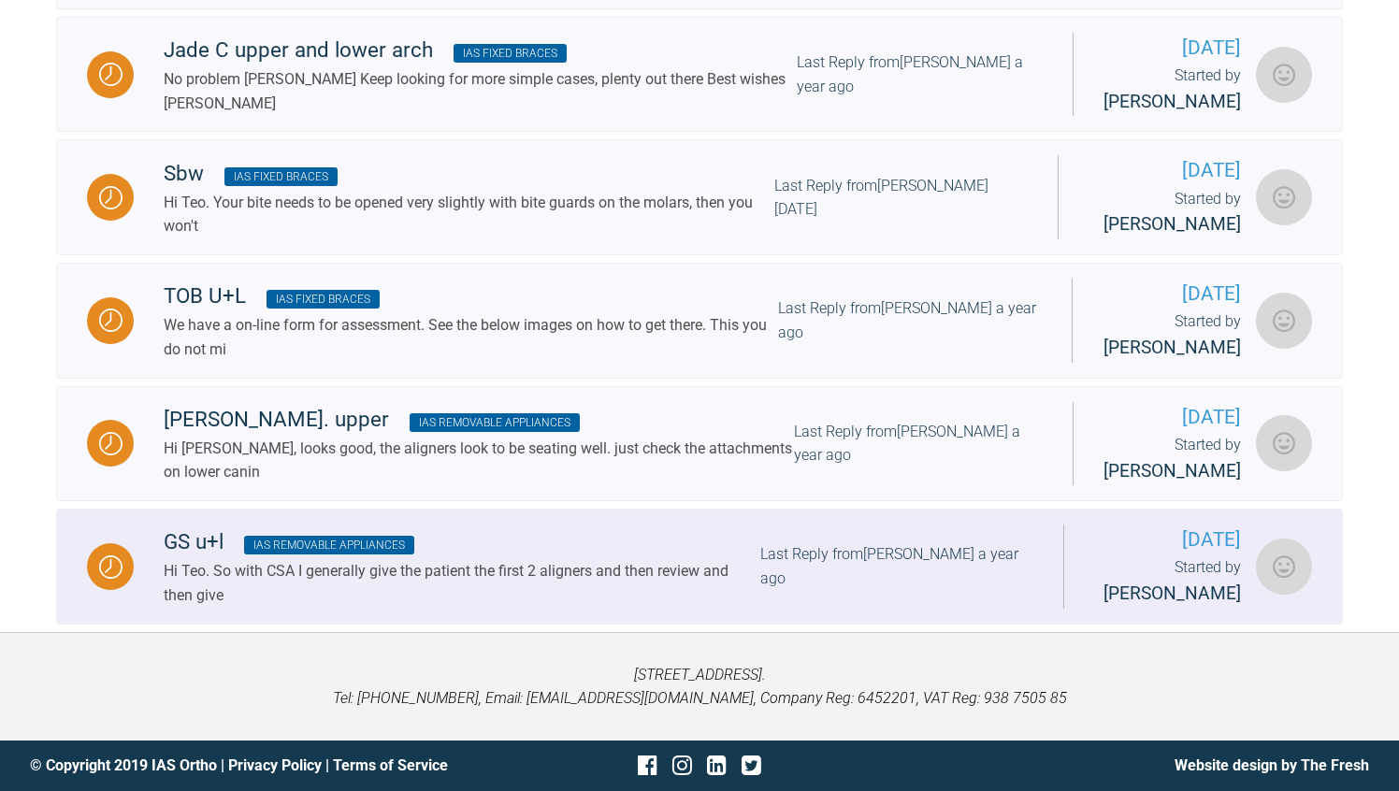
click at [186, 530] on div "GS u+l IAS Removable Appliances" at bounding box center [462, 543] width 597 height 34
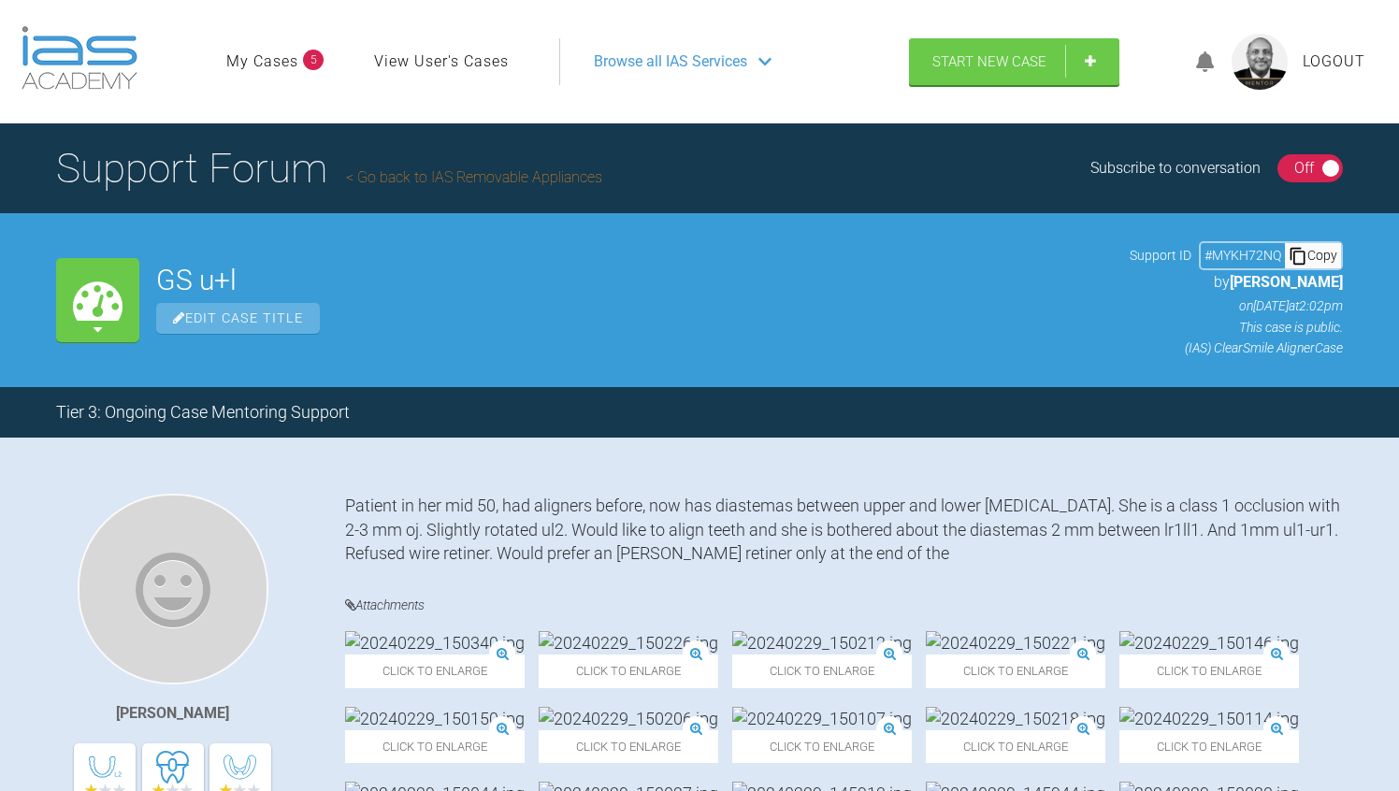
click at [1284, 168] on div "On Off" at bounding box center [1311, 168] width 66 height 28
click at [640, 393] on div "Tier 3: Ongoing Case Mentoring Support" at bounding box center [699, 412] width 1399 height 51
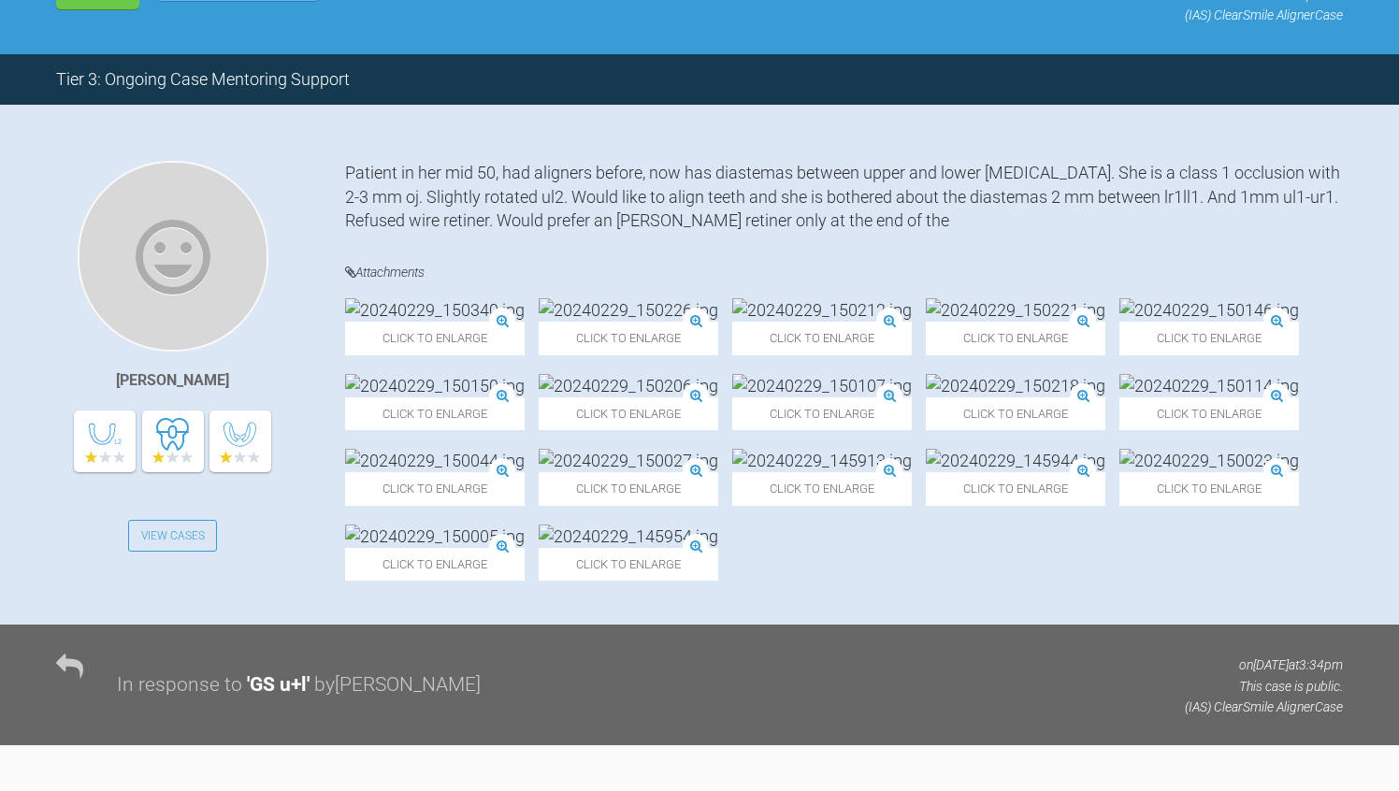
scroll to position [337, 0]
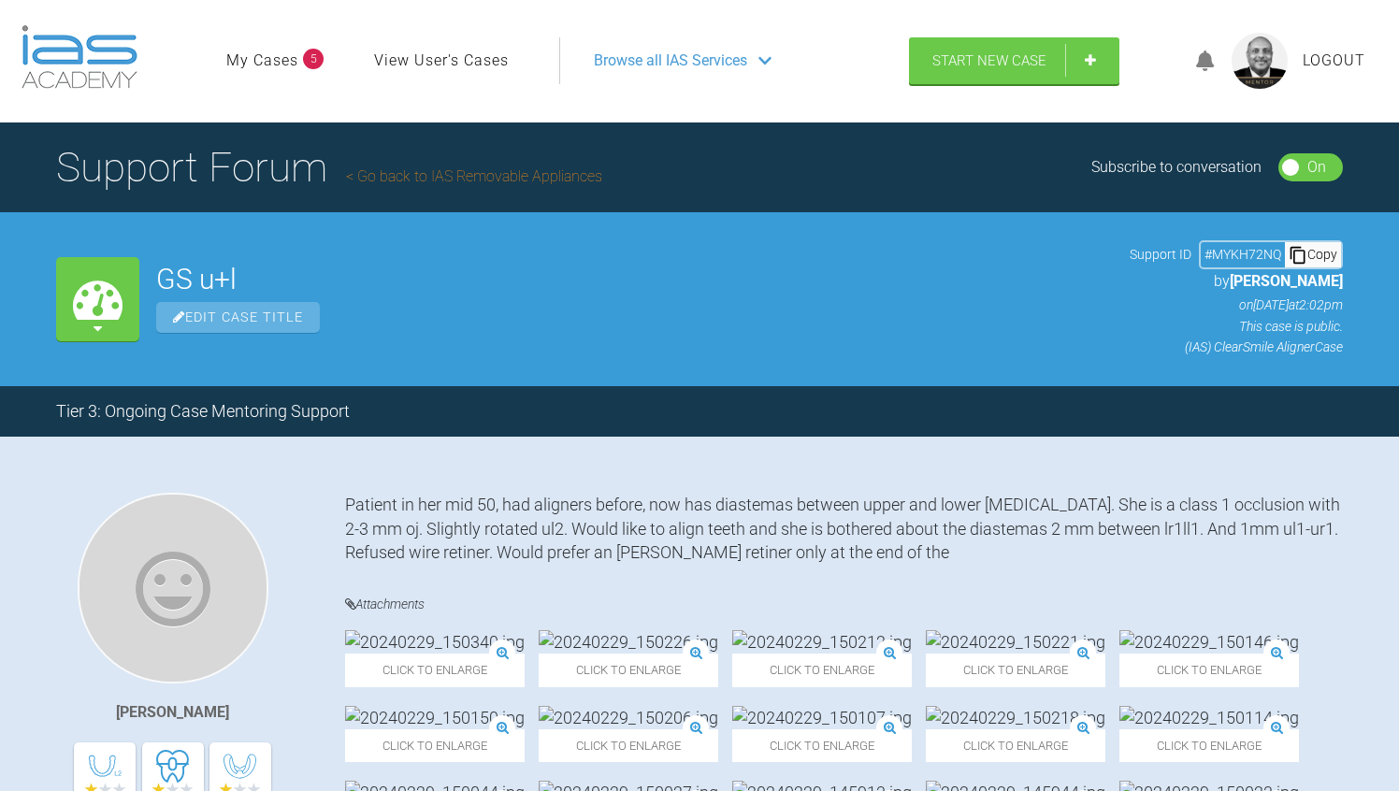
scroll to position [0, 0]
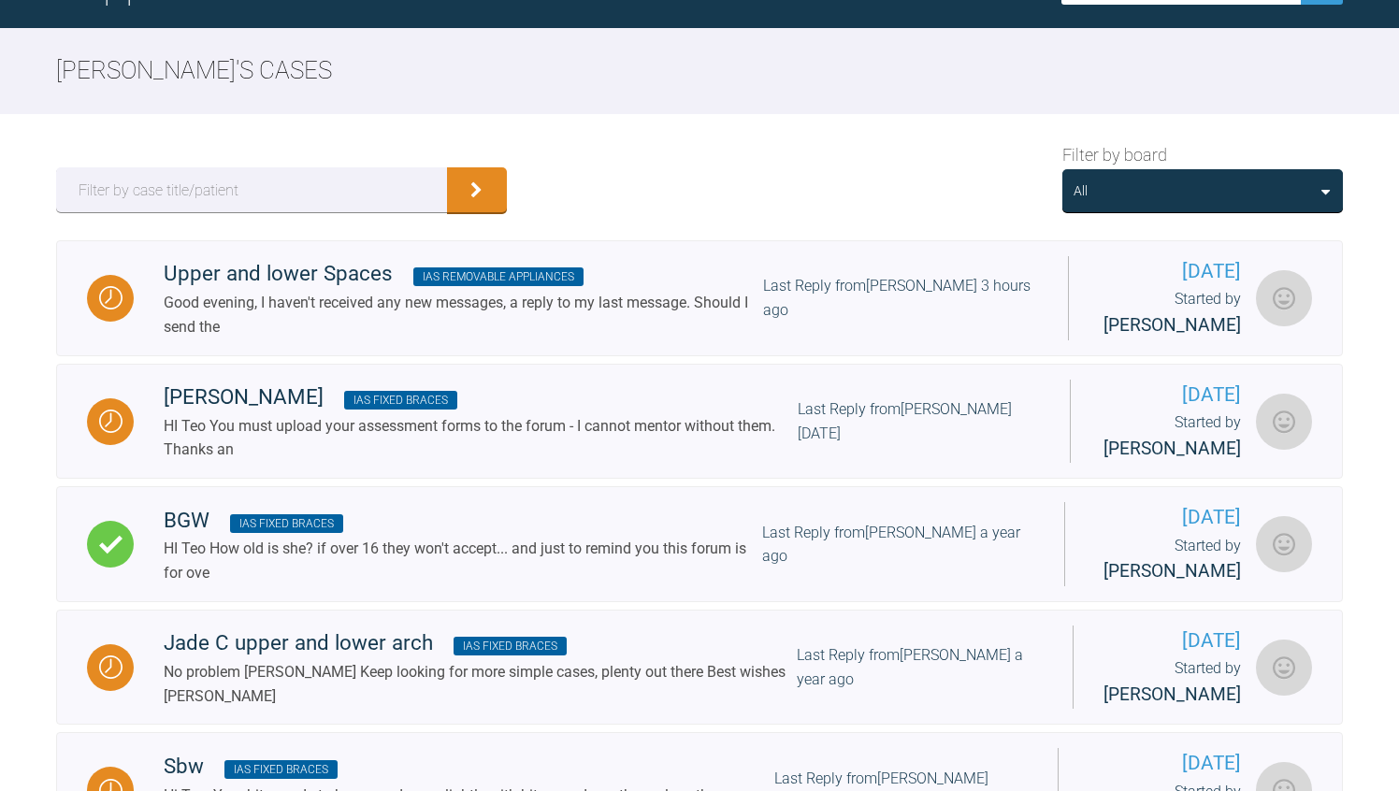
scroll to position [187, 0]
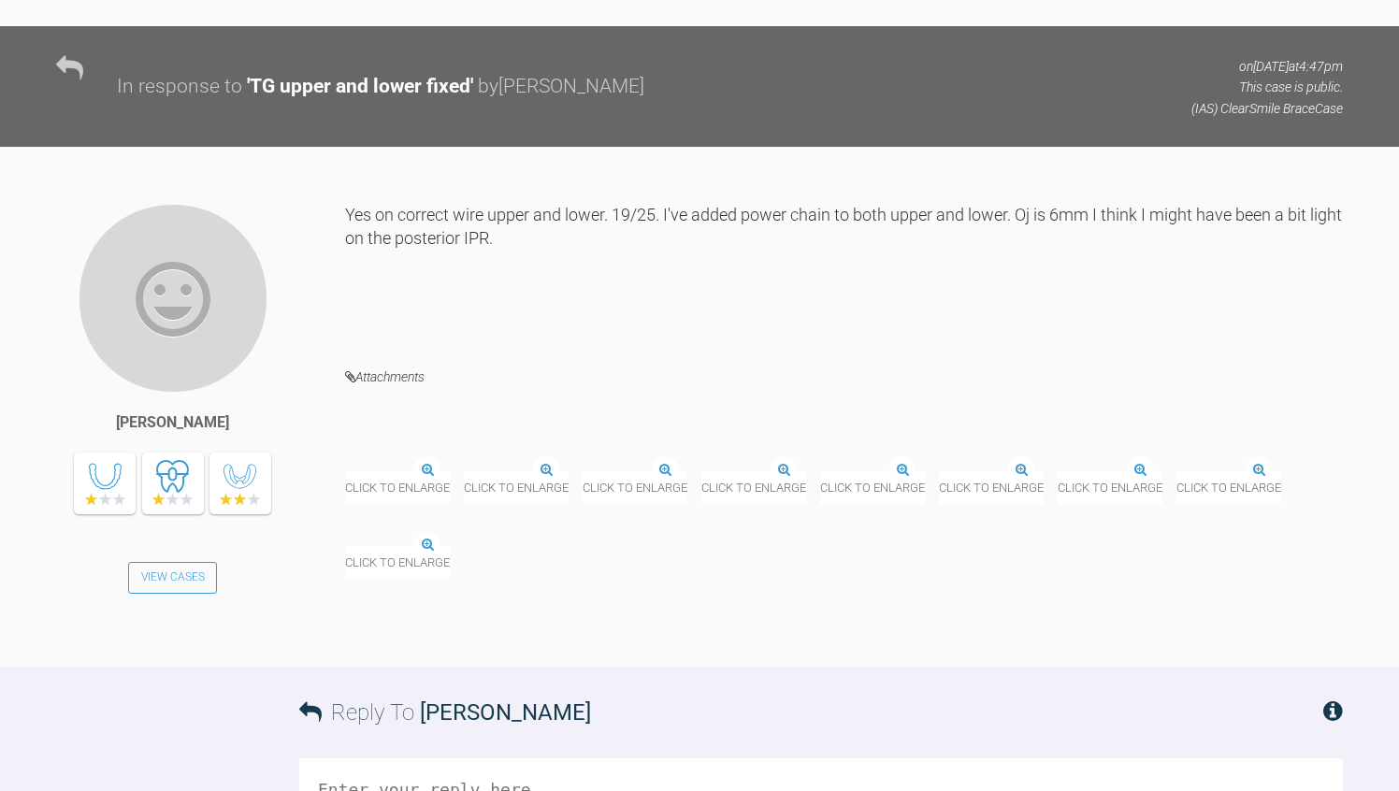
scroll to position [21446, 0]
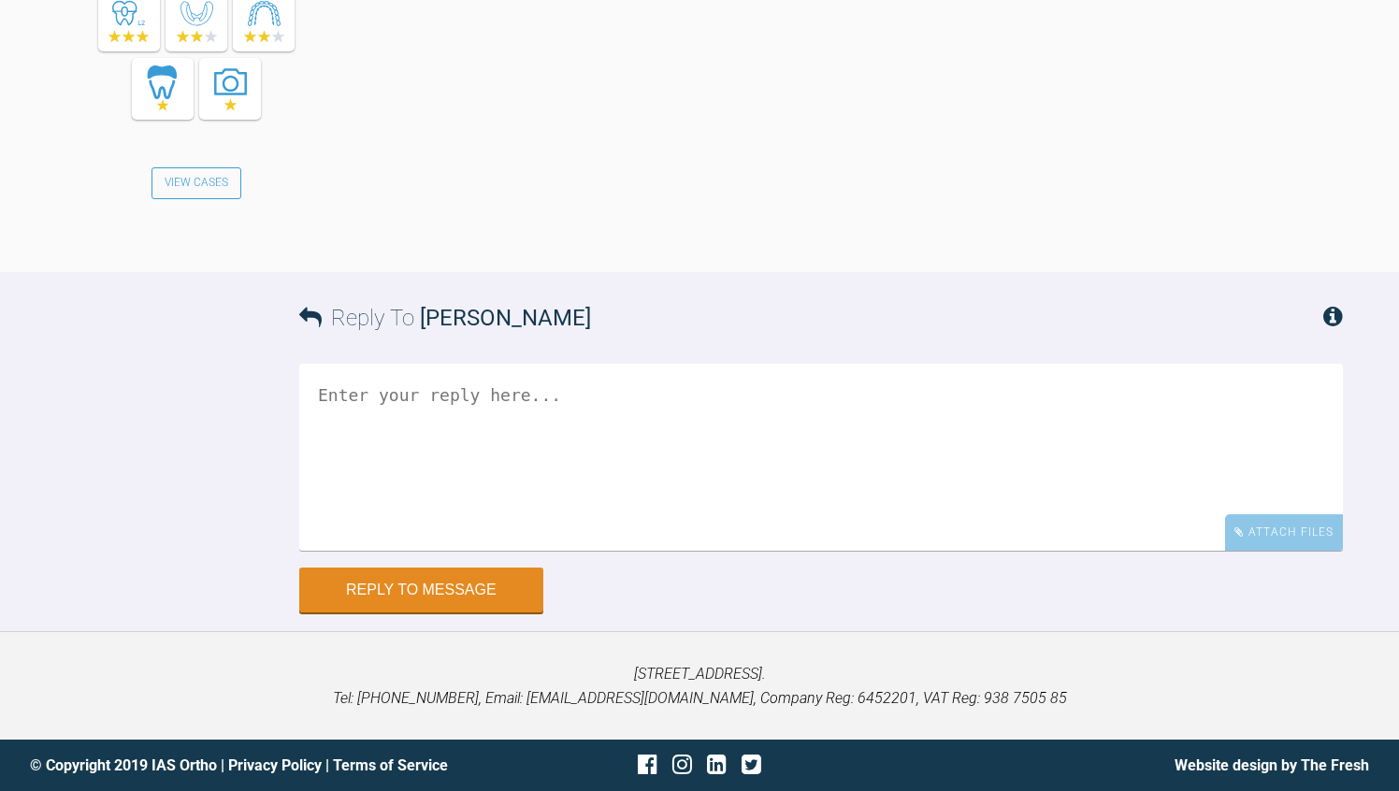
scroll to position [7505, 0]
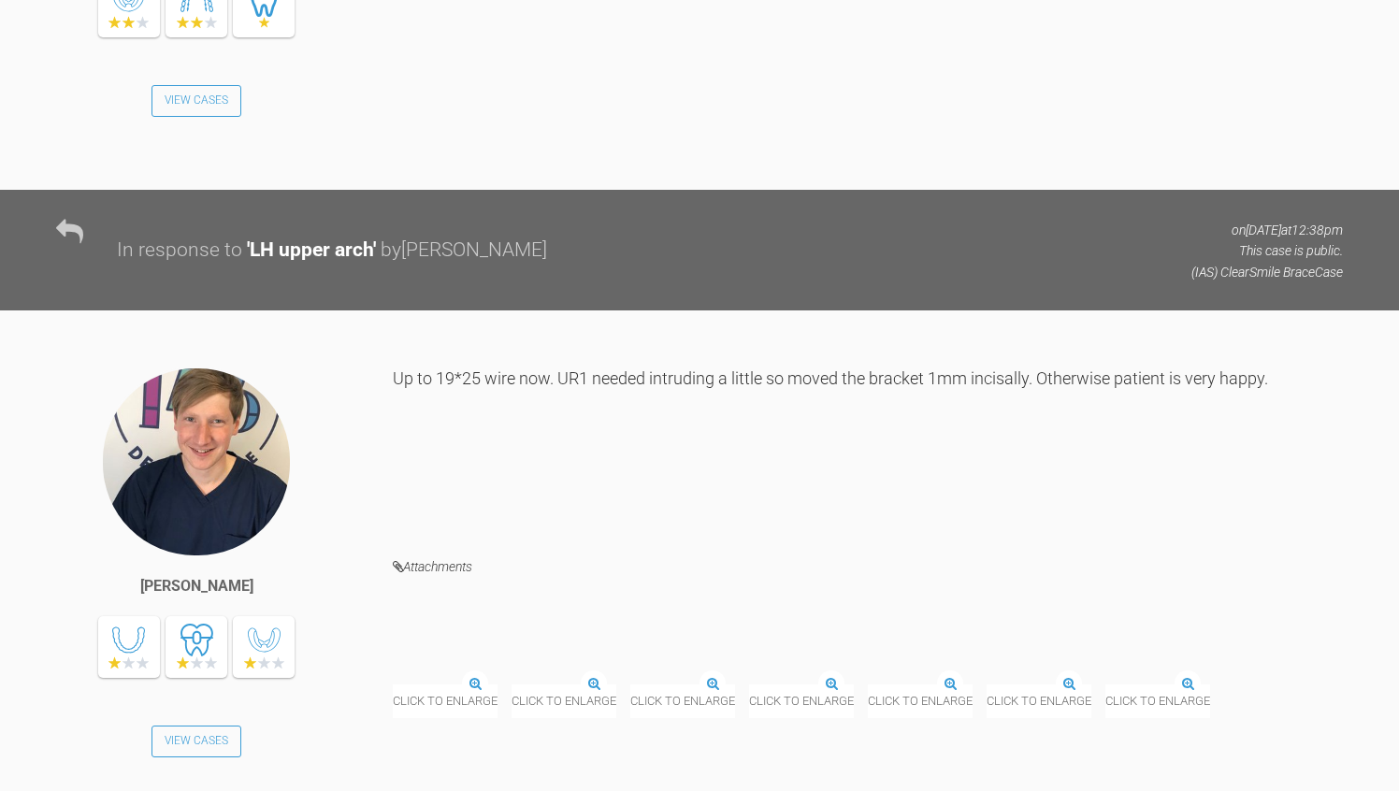
scroll to position [8856, 0]
